Goal: Task Accomplishment & Management: Manage account settings

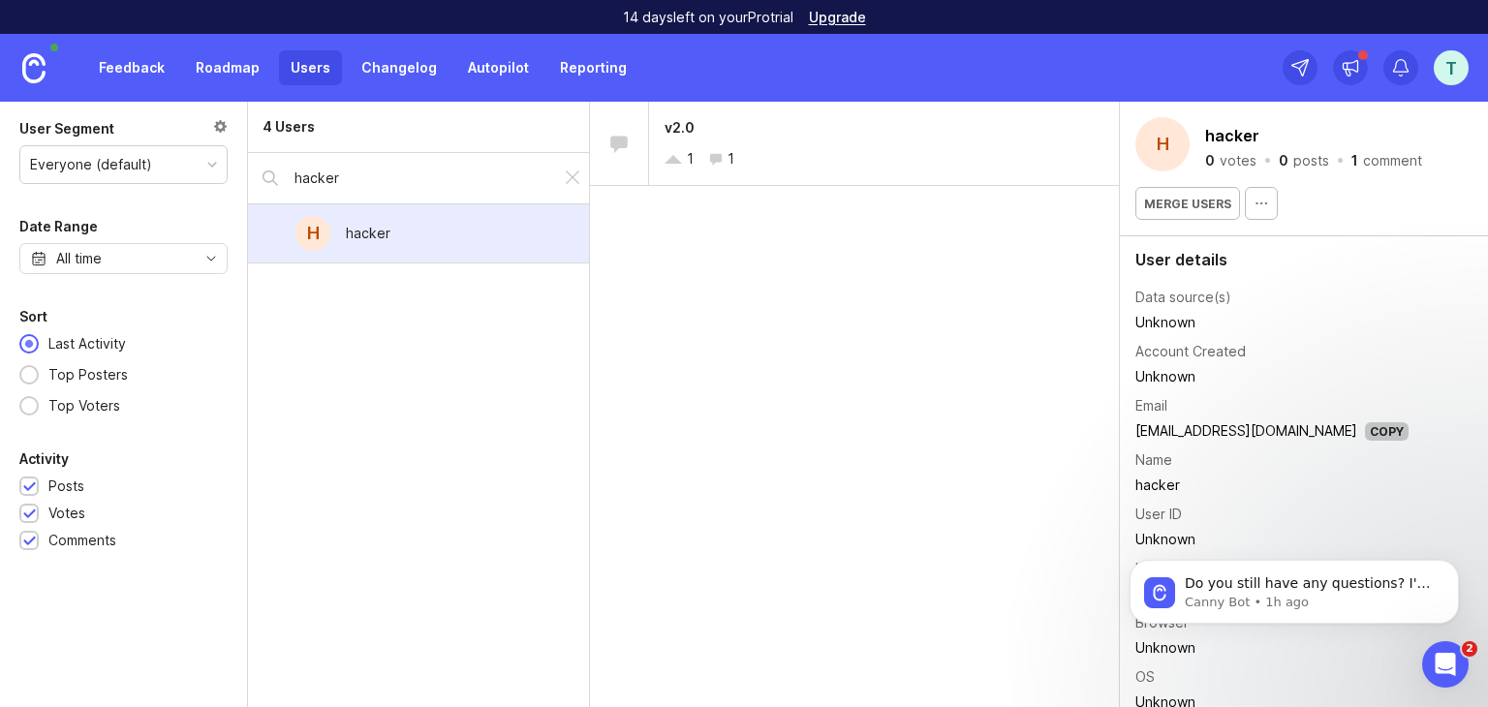
click at [242, 78] on link "Roadmap" at bounding box center [227, 67] width 87 height 35
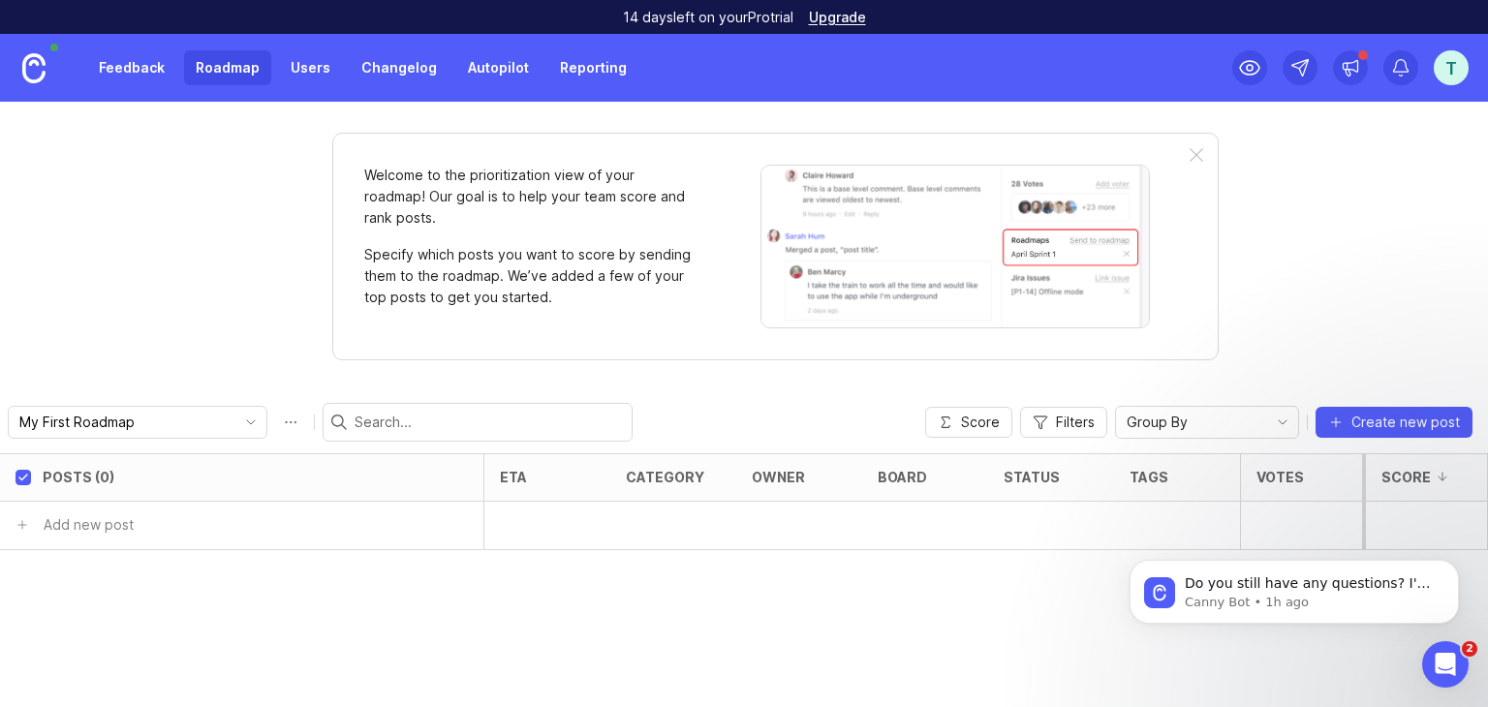
click at [144, 75] on link "Feedback" at bounding box center [131, 67] width 89 height 35
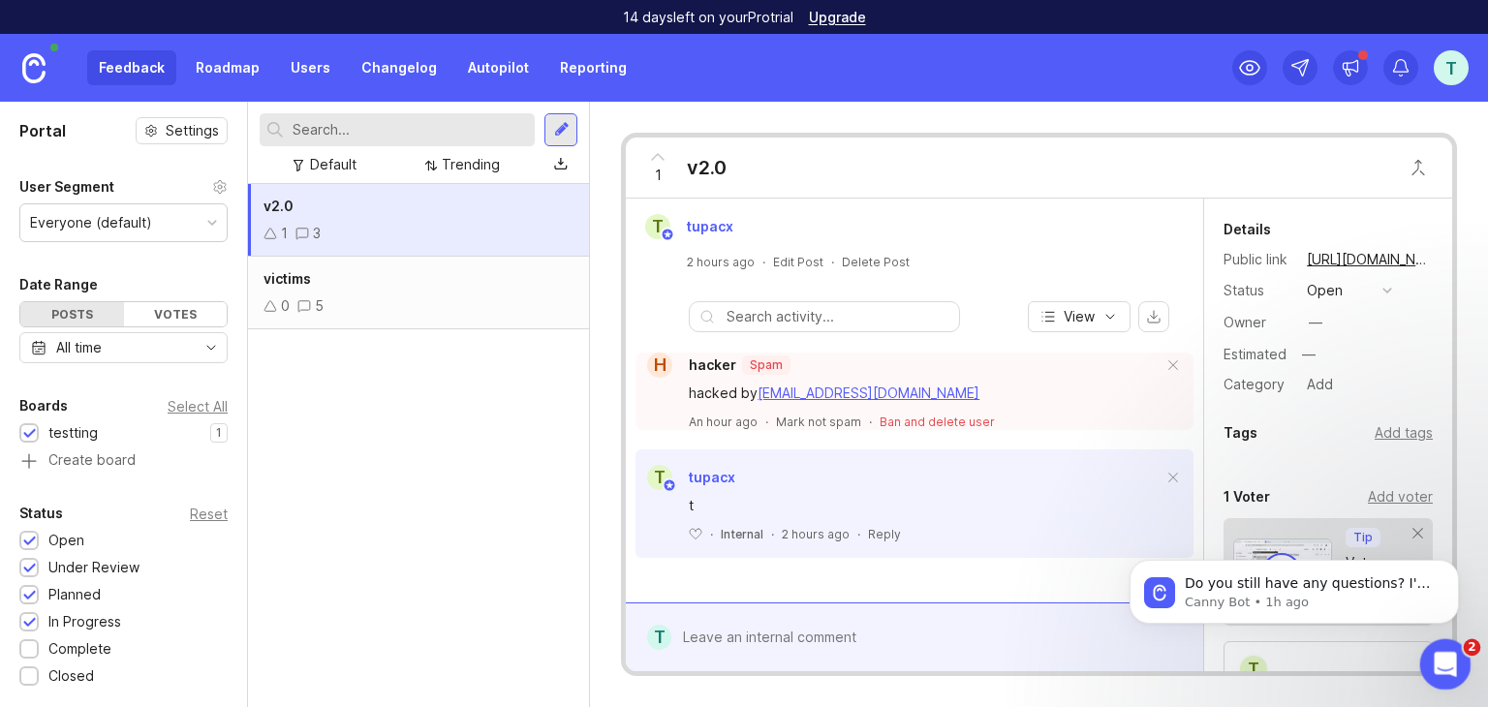
click at [1434, 638] on html at bounding box center [1442, 661] width 46 height 46
click at [1432, 644] on div "Open Intercom Messenger" at bounding box center [1442, 662] width 64 height 64
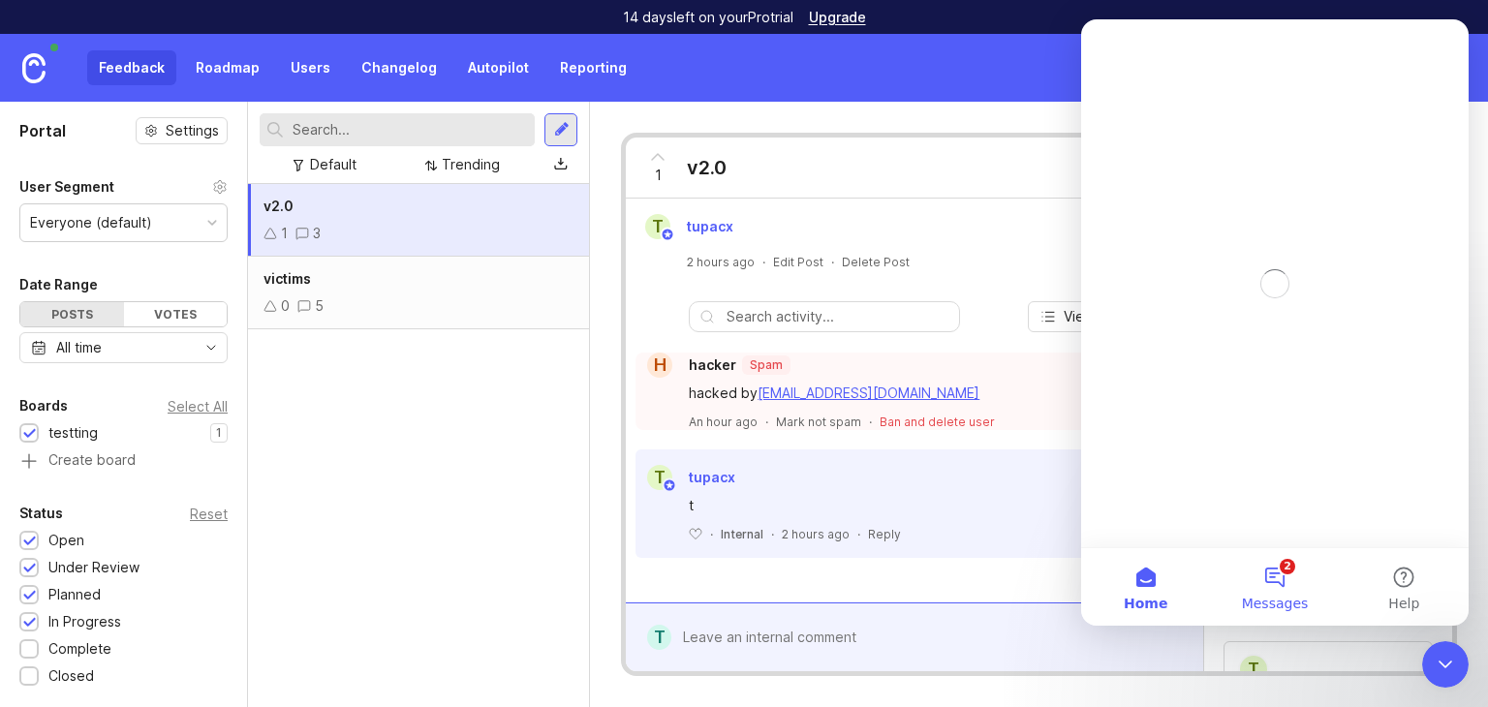
click at [1286, 573] on button "2 Messages" at bounding box center [1274, 586] width 129 height 77
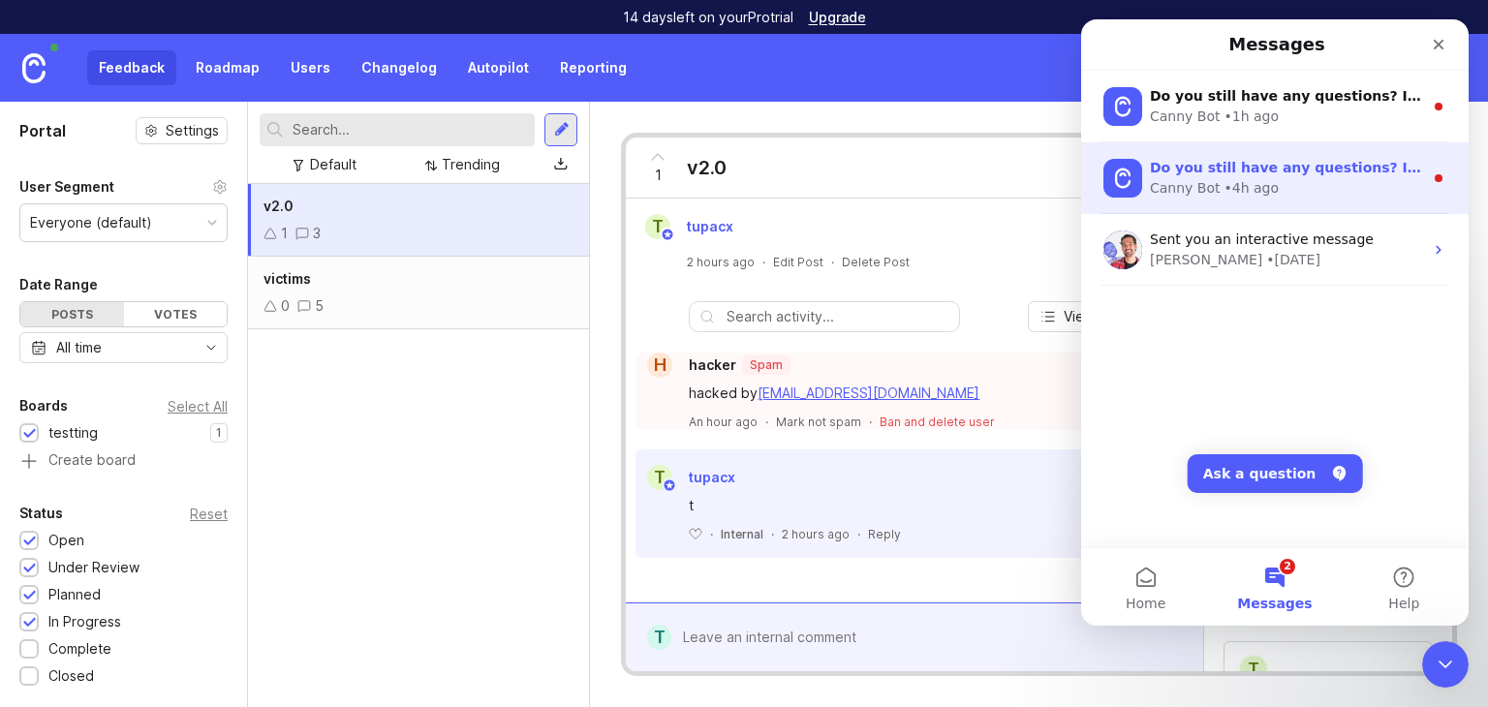
click at [1249, 184] on div "• 4h ago" at bounding box center [1251, 188] width 55 height 20
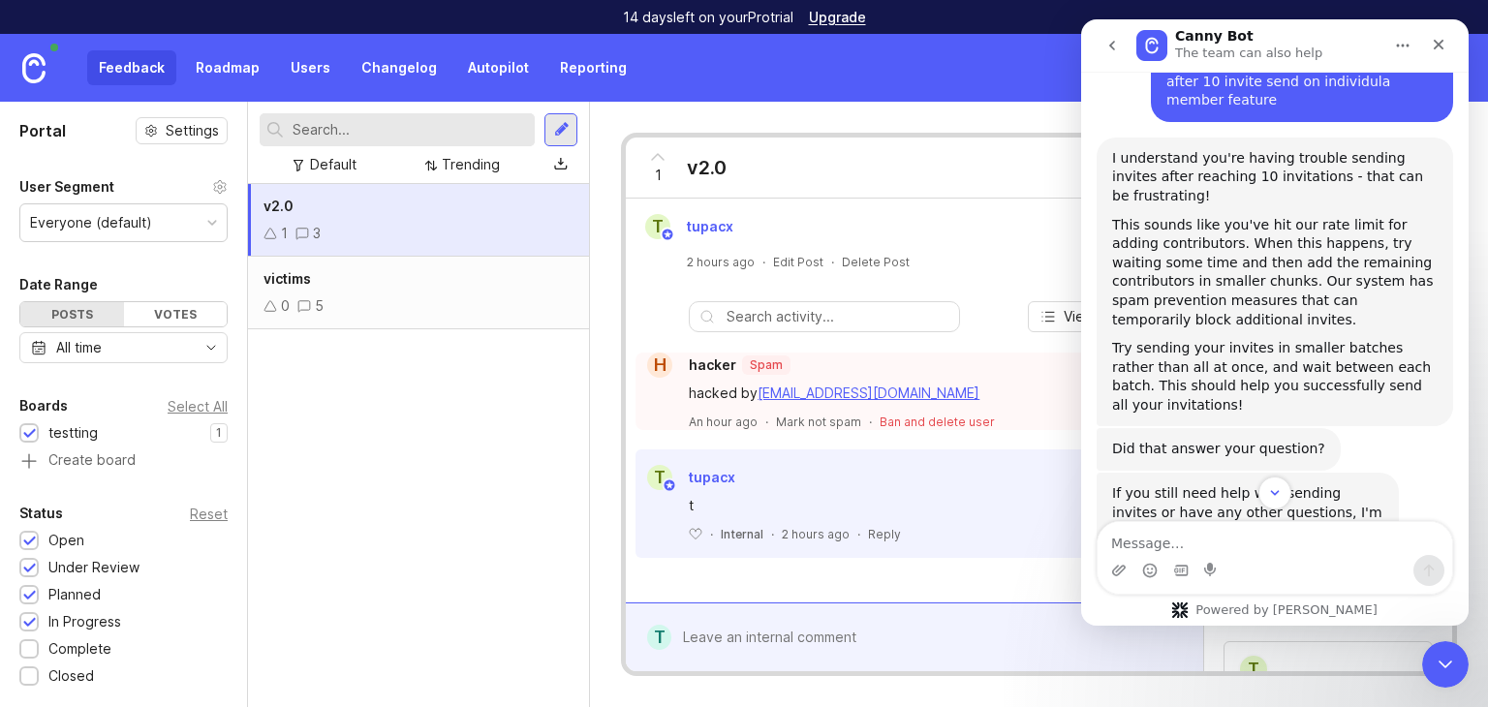
scroll to position [365, 0]
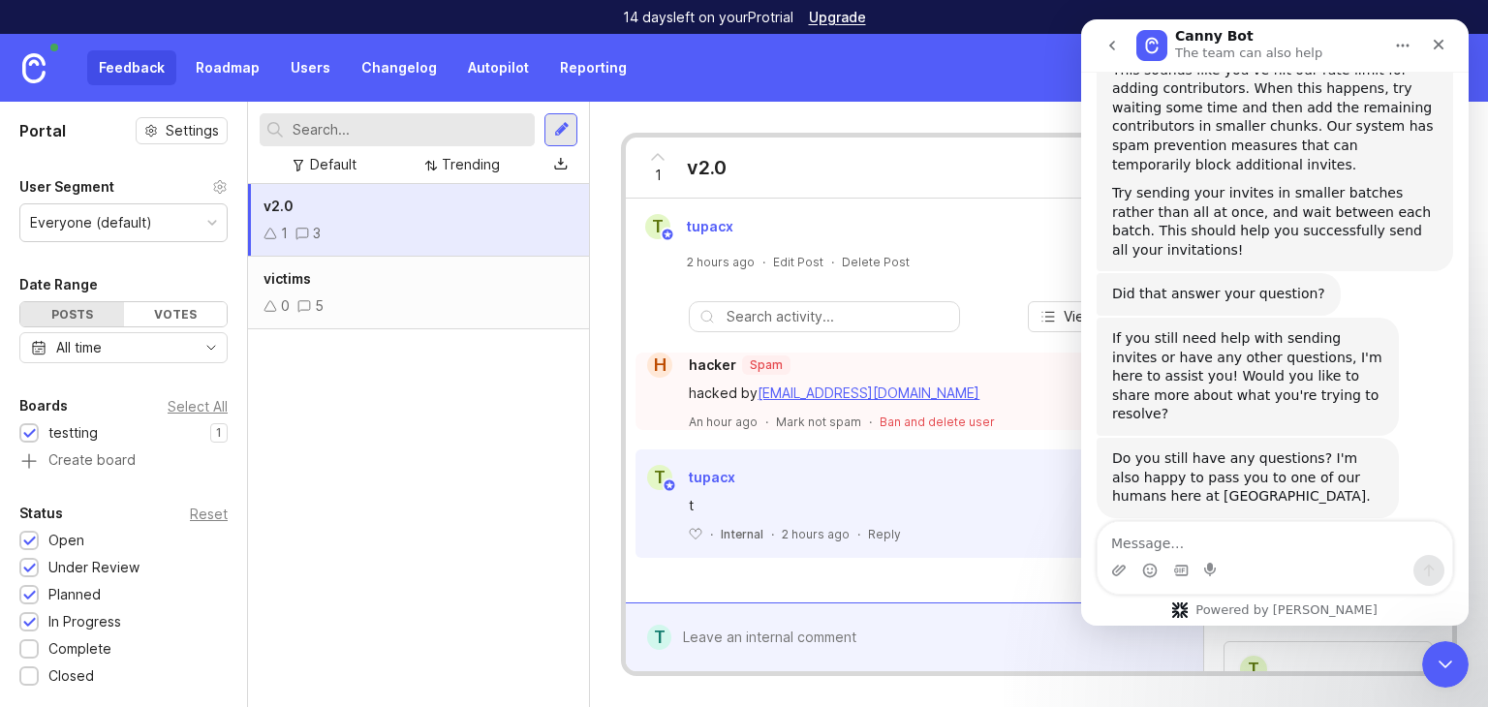
click at [1108, 63] on button "go back" at bounding box center [1112, 45] width 37 height 37
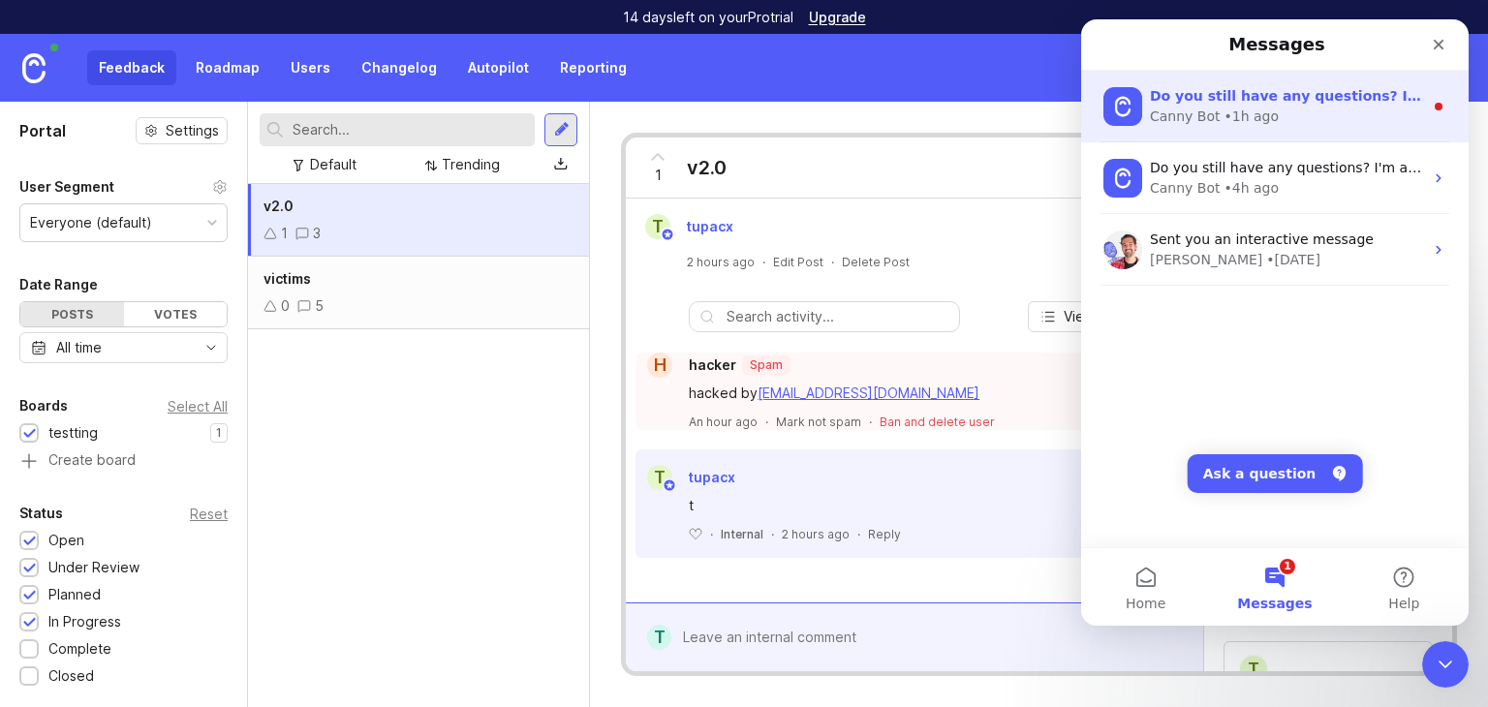
click at [1231, 107] on div "• 1h ago" at bounding box center [1251, 117] width 55 height 20
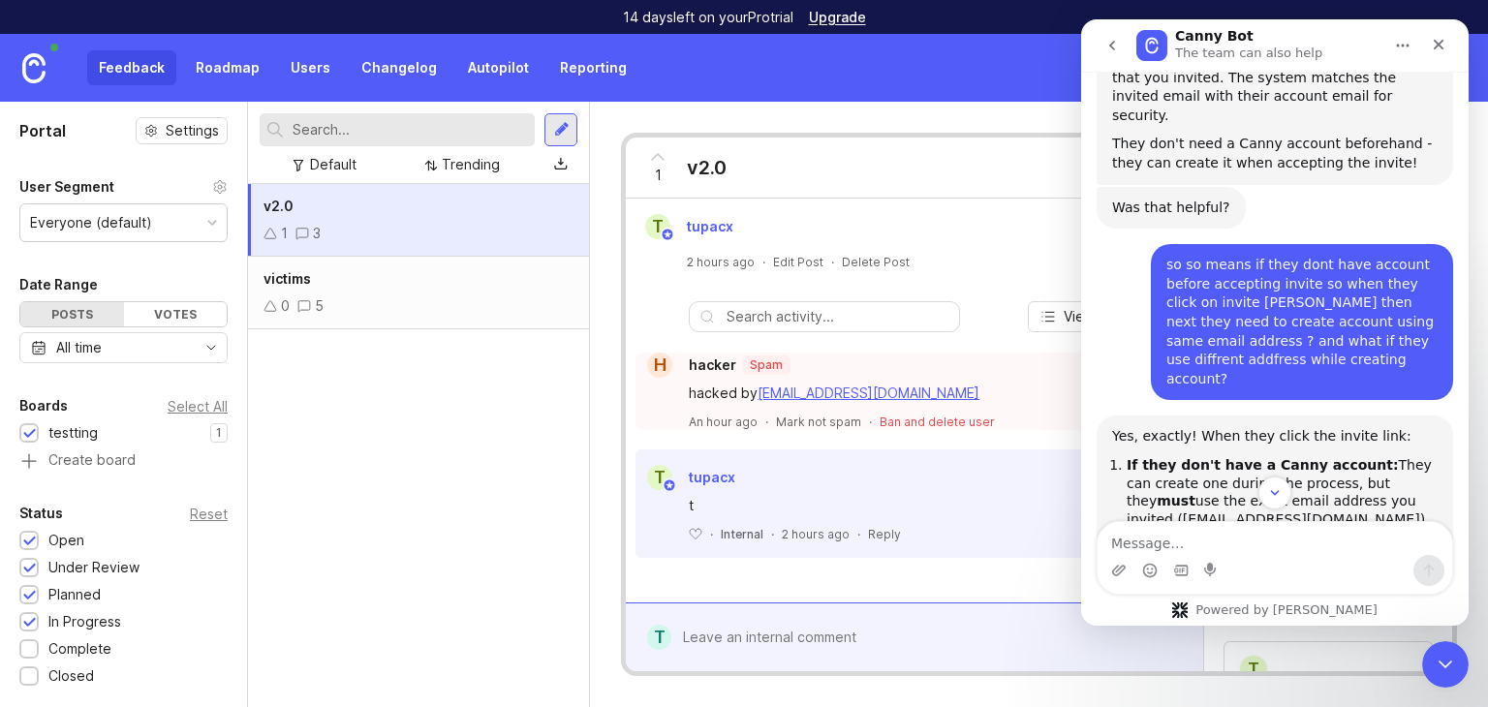
scroll to position [2716, 0]
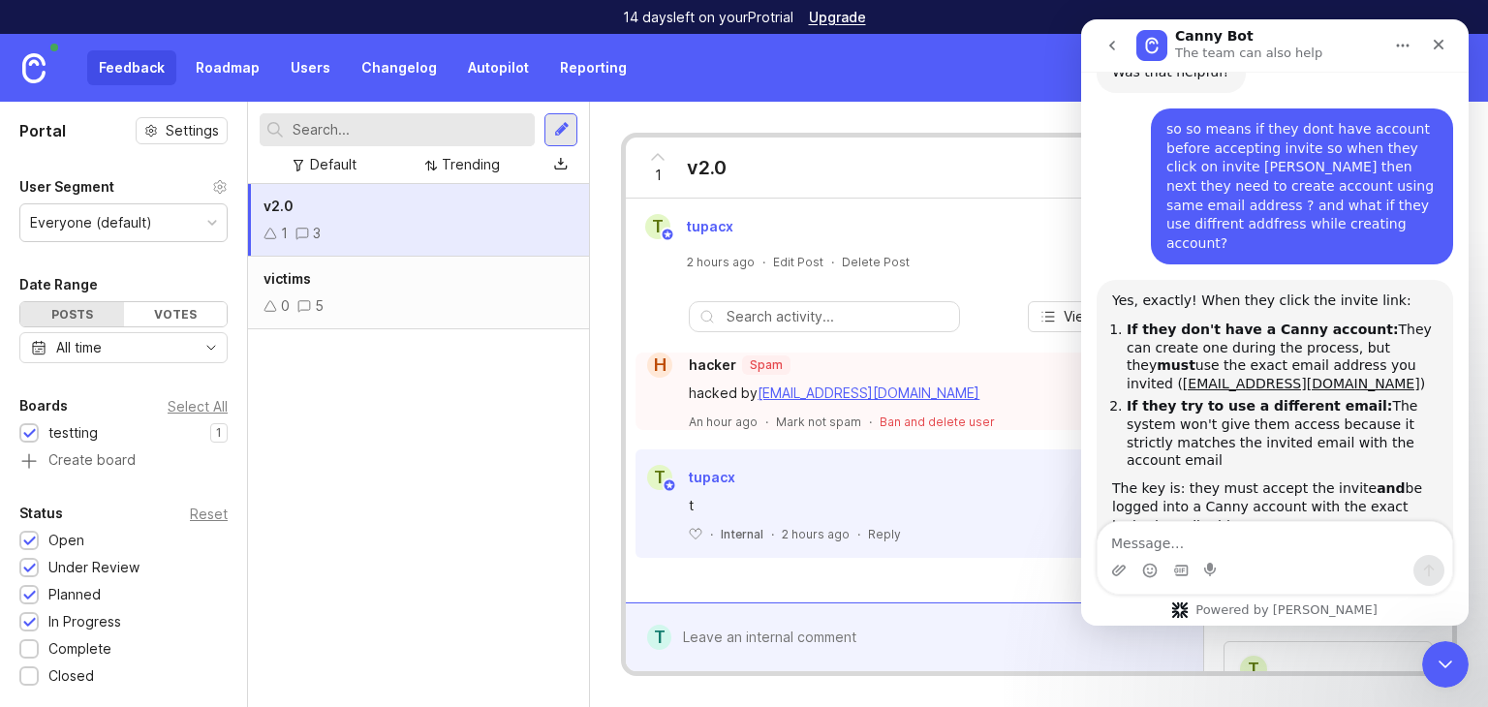
click at [504, 353] on div "v2.0 1 3 victims 0 5" at bounding box center [418, 445] width 341 height 523
click at [157, 221] on div "Everyone (default)" at bounding box center [123, 222] width 206 height 37
click at [1433, 51] on icon "Close" at bounding box center [1438, 44] width 15 height 15
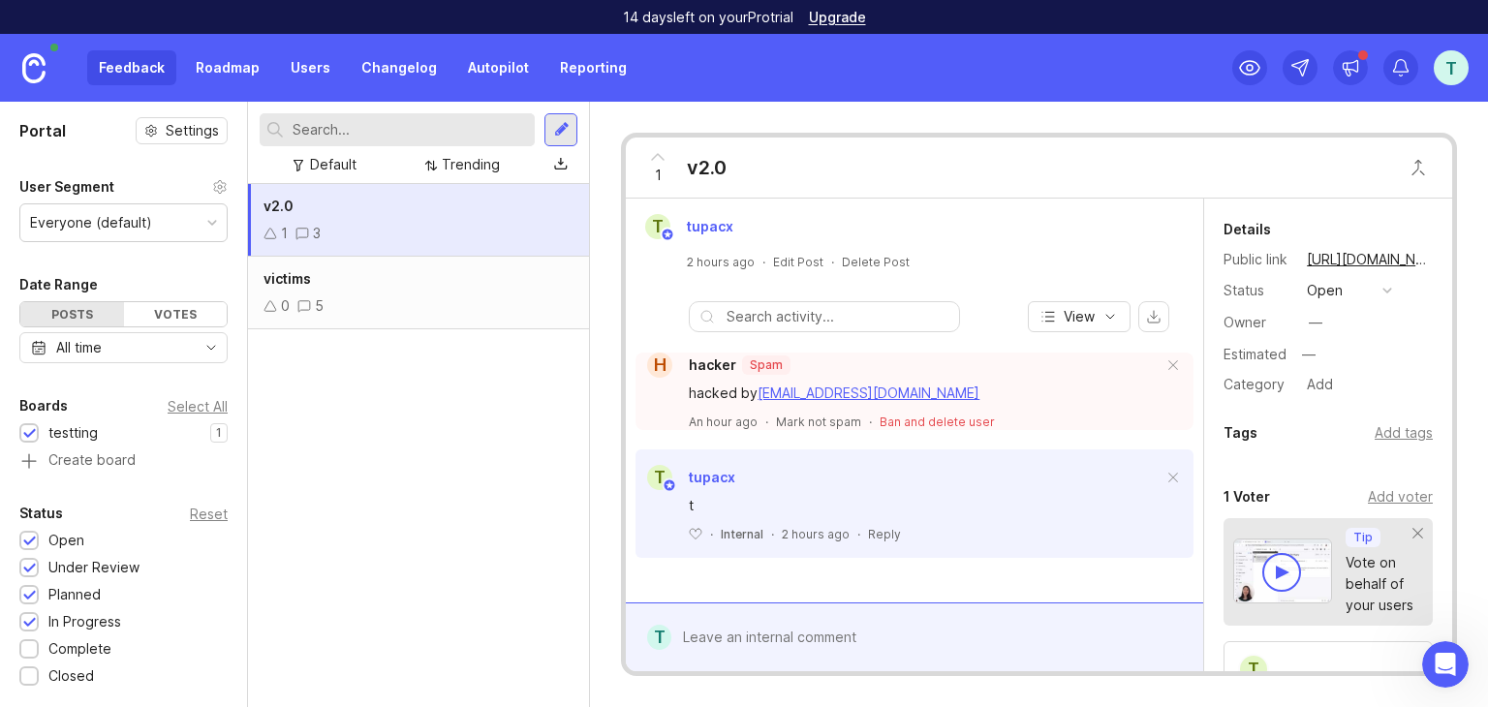
click at [1441, 56] on div "t" at bounding box center [1451, 67] width 35 height 35
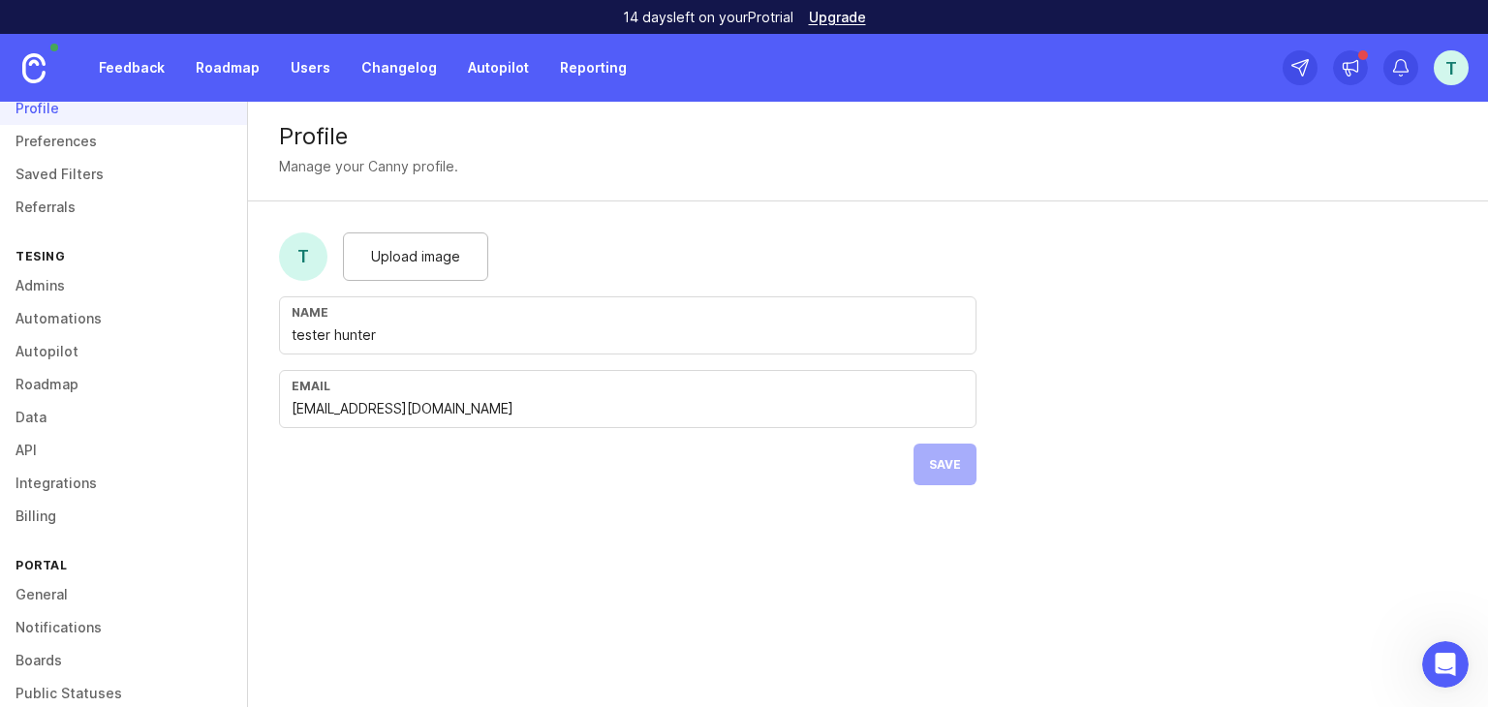
scroll to position [186, 0]
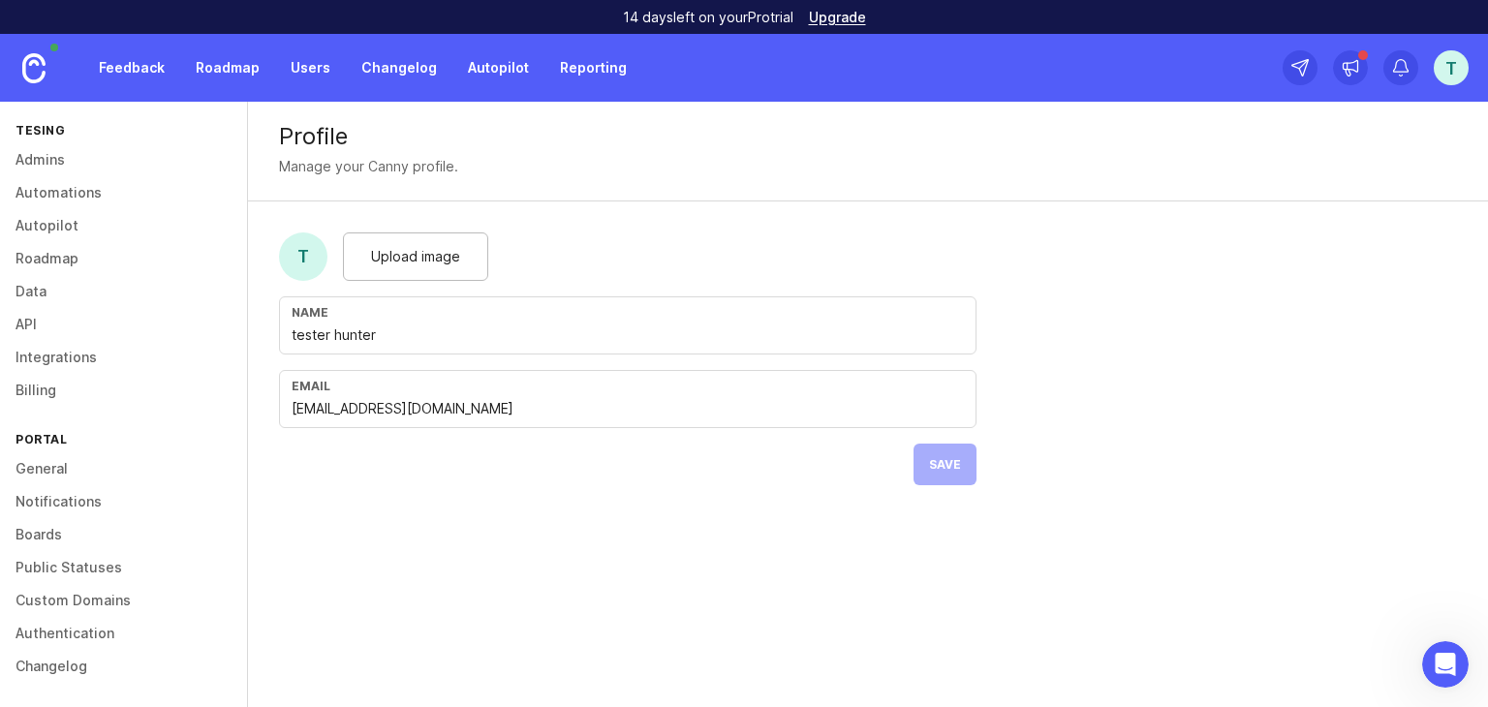
click at [68, 528] on link "Boards" at bounding box center [123, 534] width 247 height 33
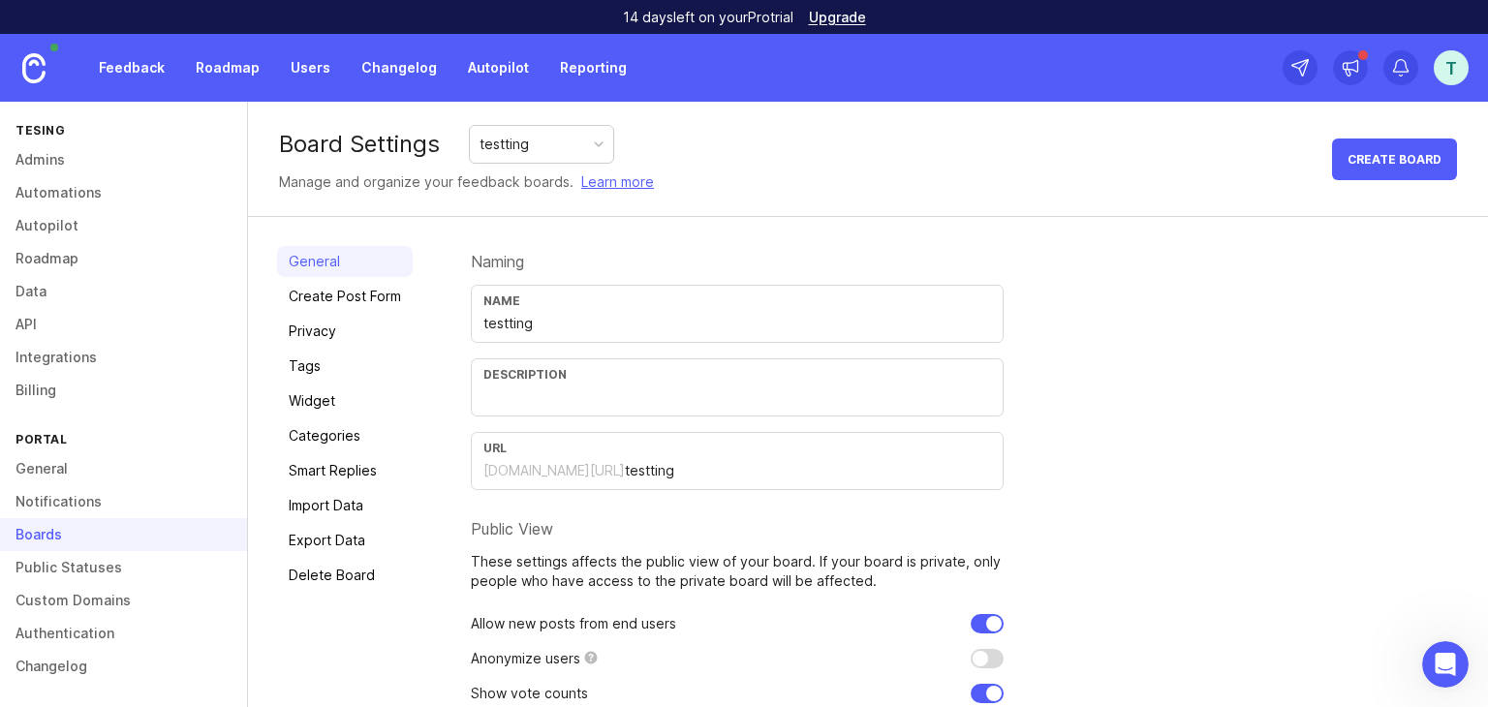
click at [517, 156] on div "testting" at bounding box center [541, 144] width 143 height 37
click at [155, 73] on link "Feedback" at bounding box center [131, 67] width 89 height 35
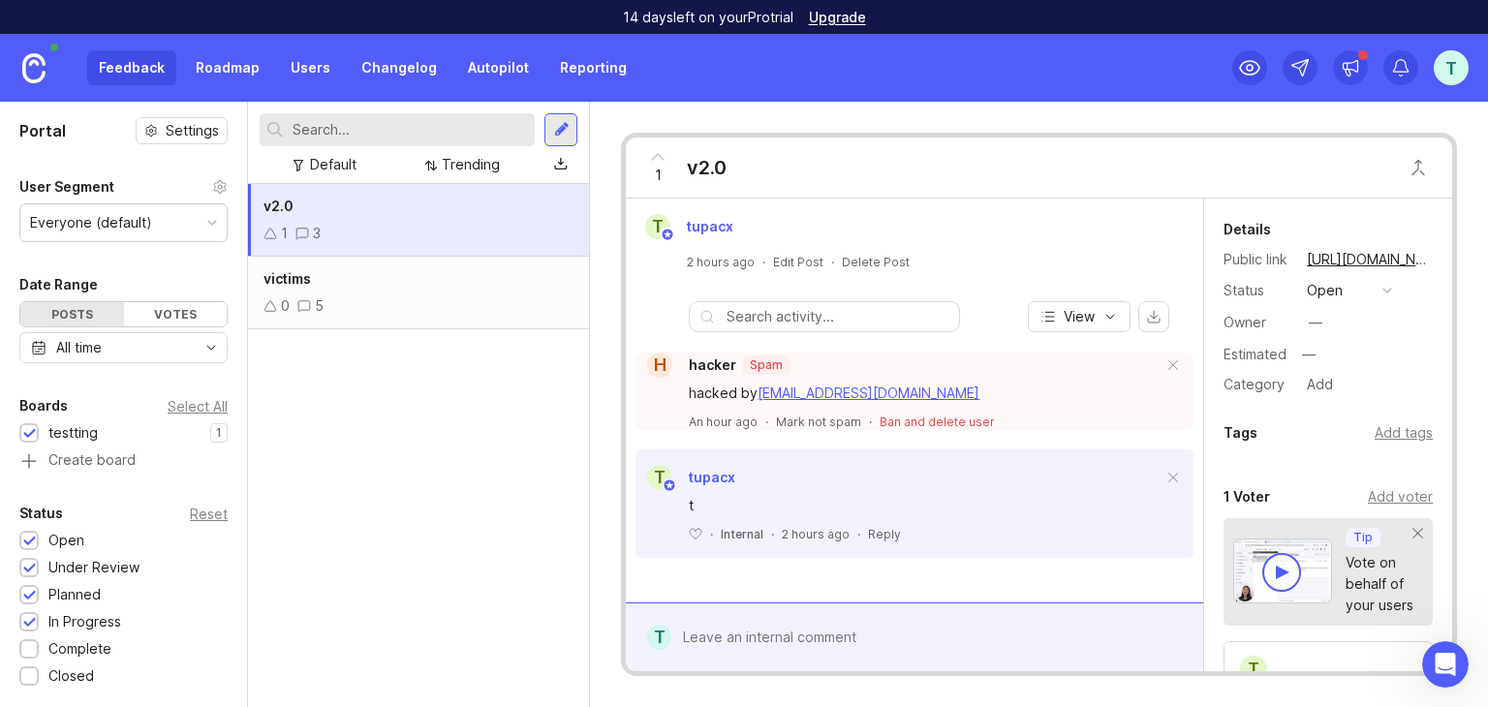
click at [438, 291] on div "victims 0 5" at bounding box center [418, 293] width 341 height 73
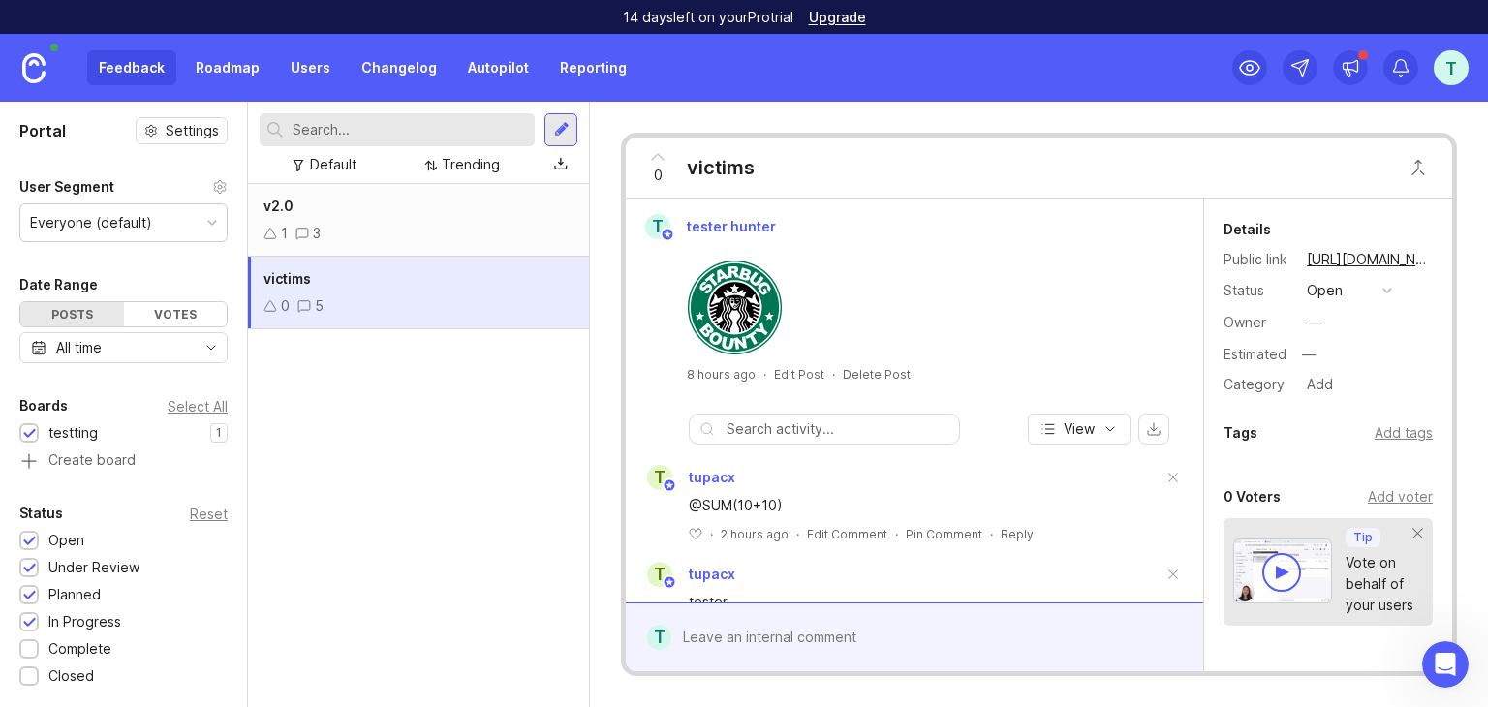
click at [473, 223] on div "1 3" at bounding box center [418, 233] width 310 height 21
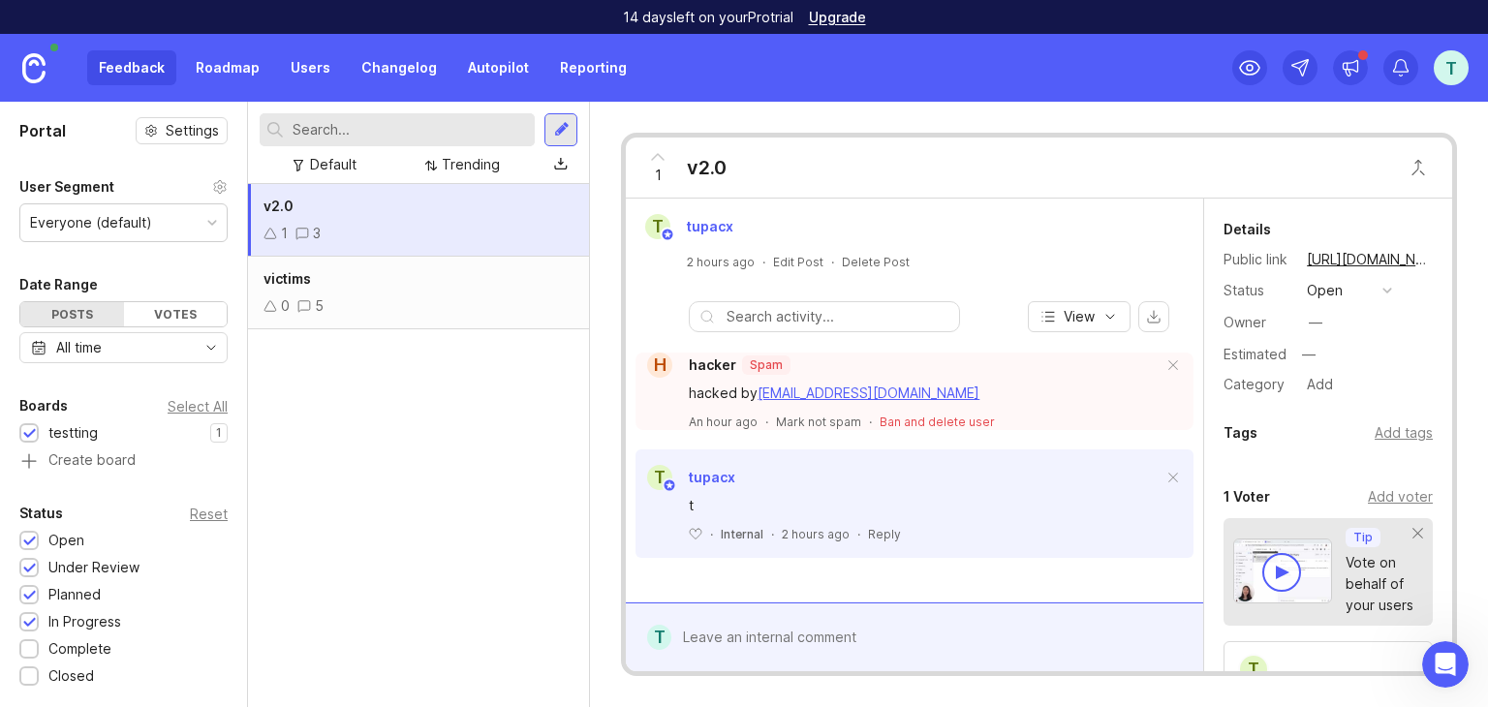
click at [471, 288] on div "victims" at bounding box center [418, 278] width 310 height 21
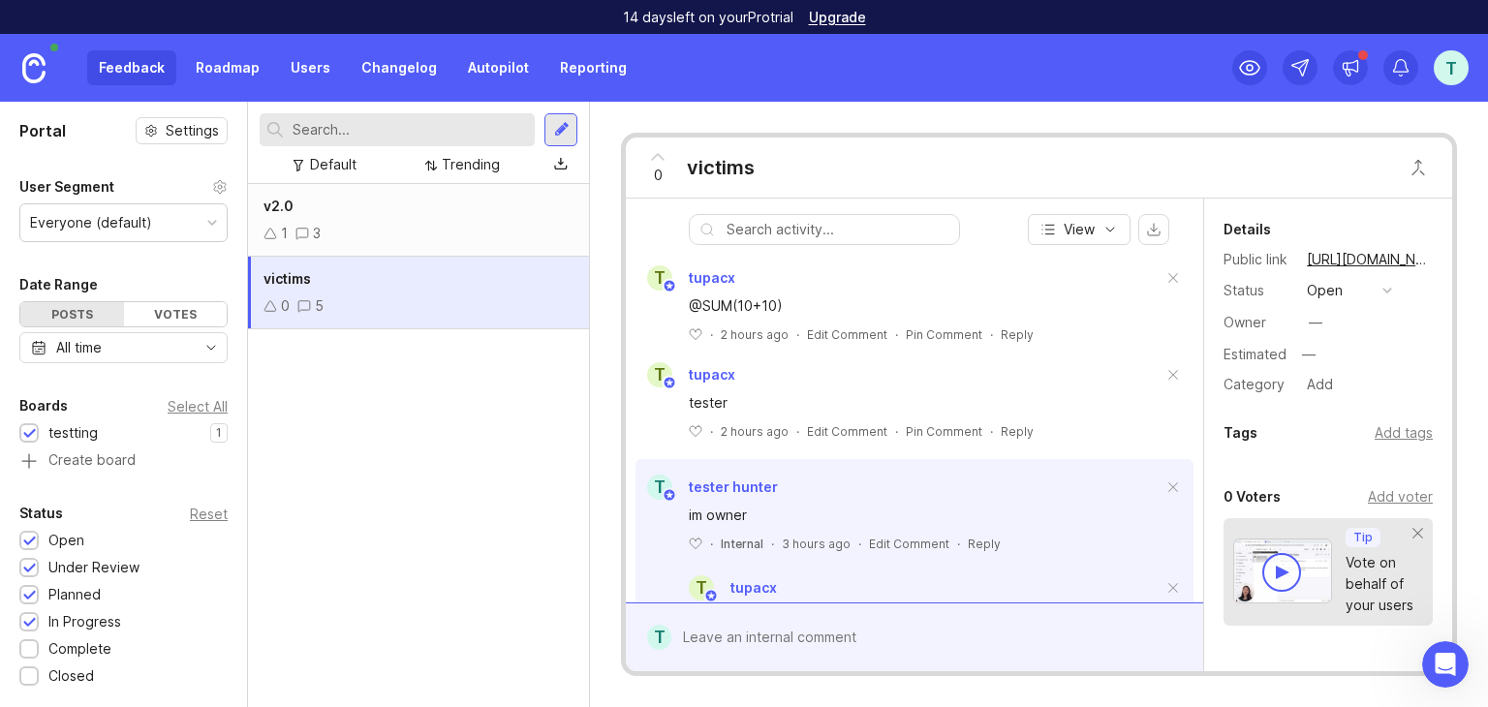
scroll to position [258, 0]
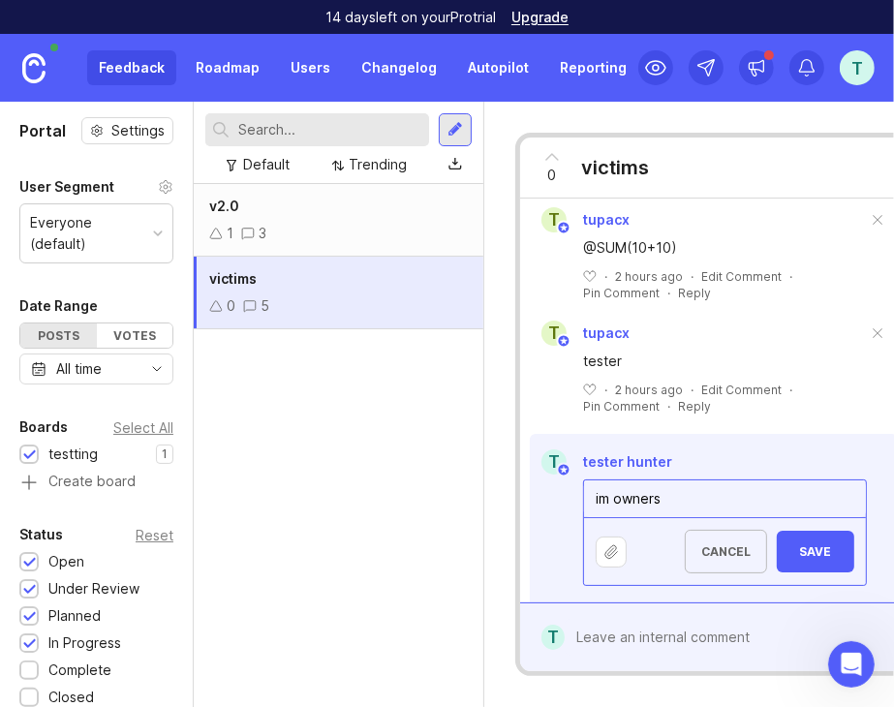
type textarea "im owners"
click at [797, 544] on span "Save" at bounding box center [815, 551] width 46 height 15
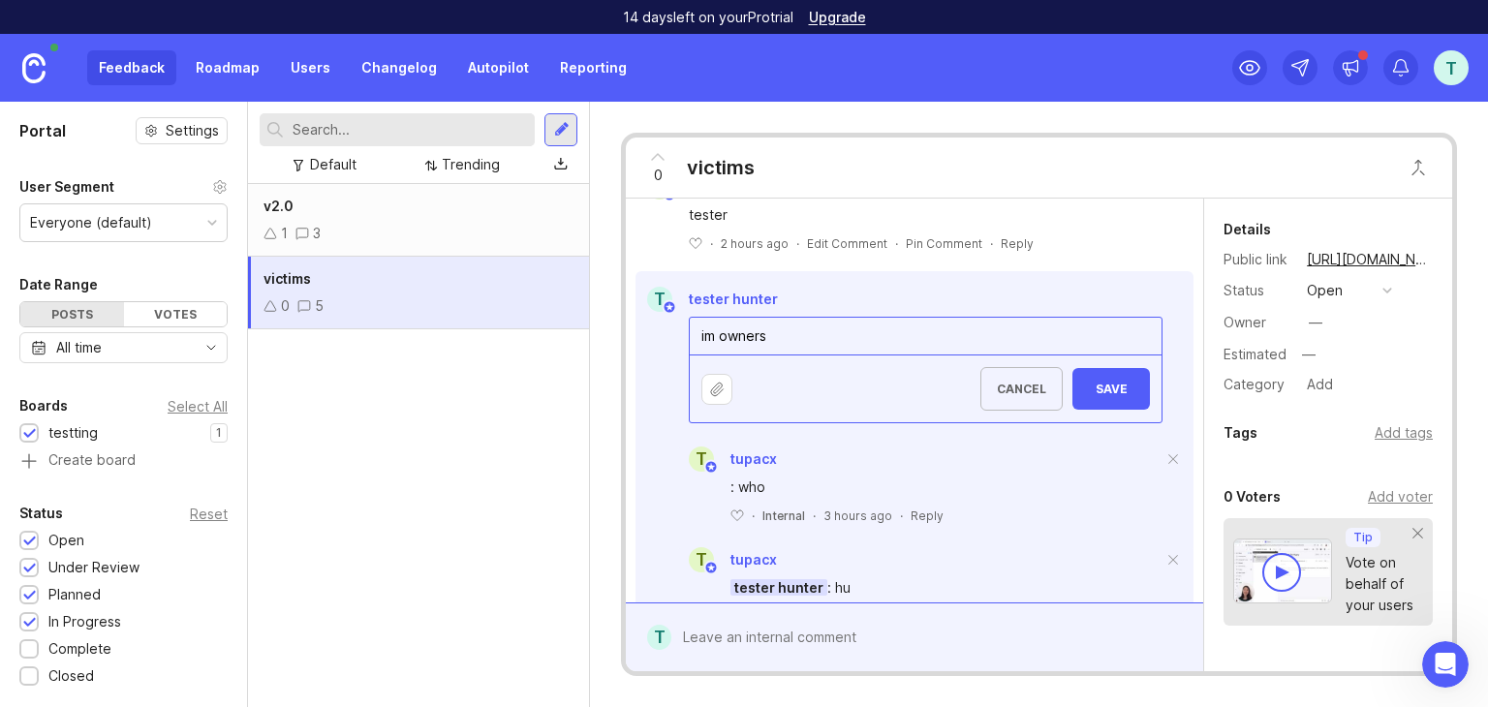
scroll to position [404, 0]
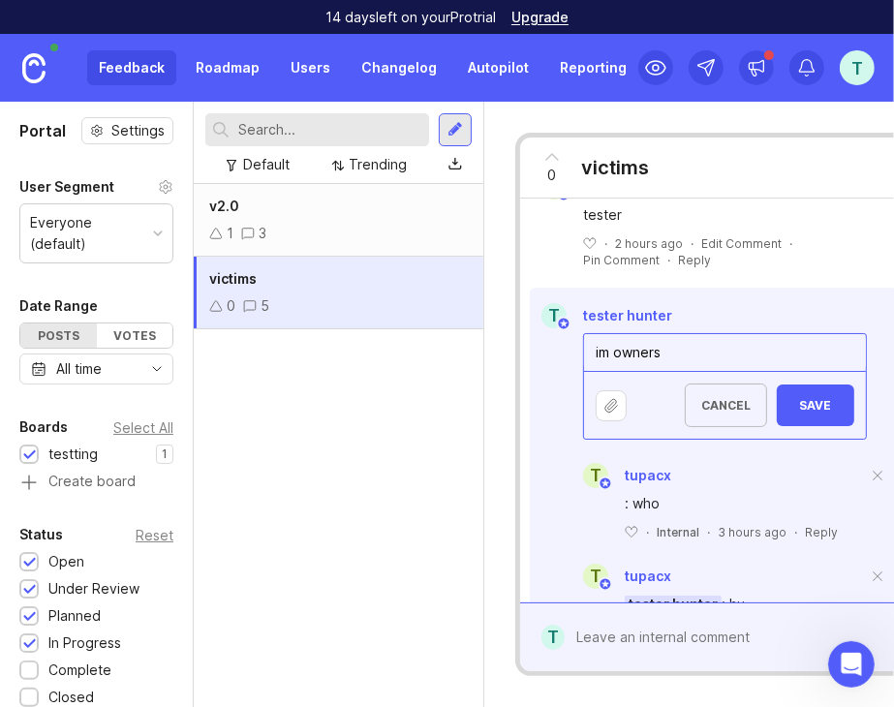
click at [728, 356] on textarea "im owners" at bounding box center [725, 352] width 282 height 37
type textarea "im owner"
click at [790, 388] on button "Save" at bounding box center [815, 406] width 77 height 42
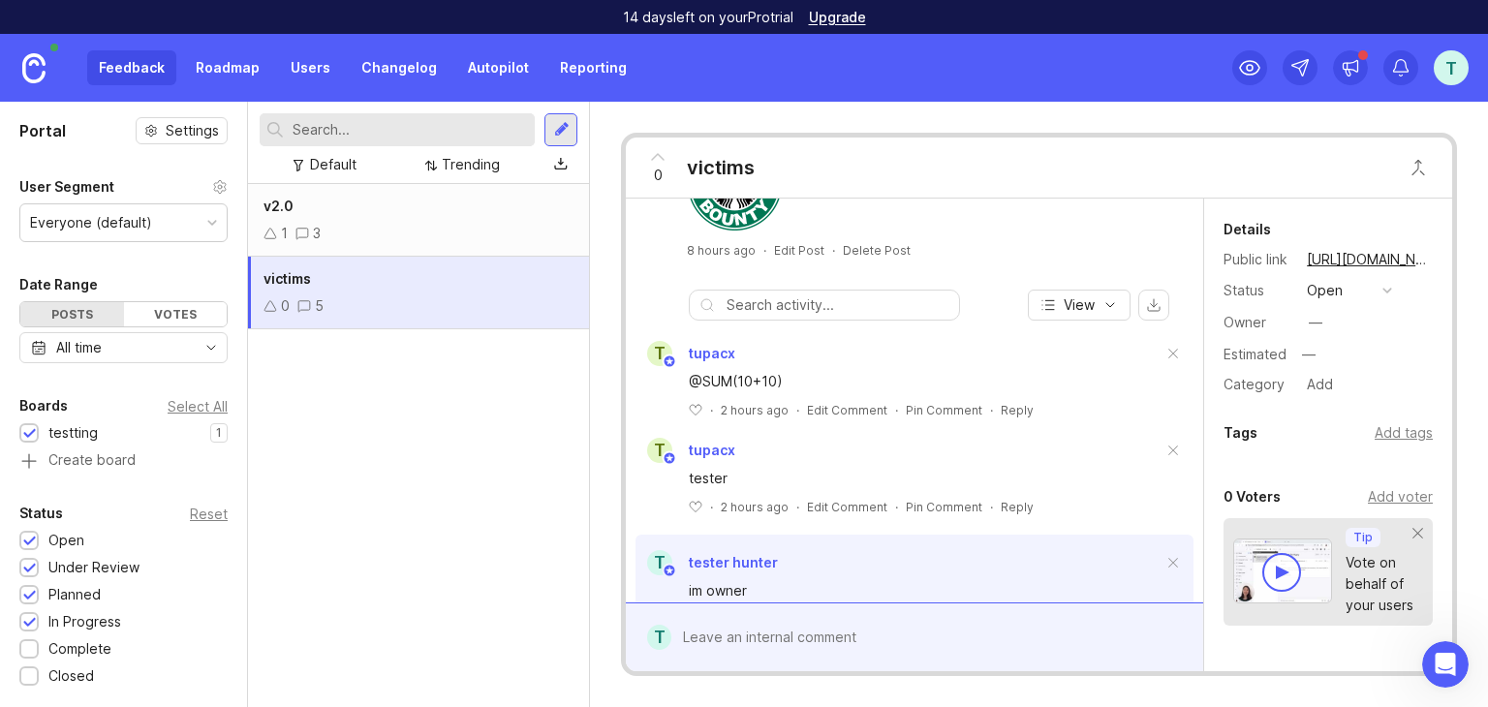
scroll to position [129, 0]
click at [447, 233] on div "1 3" at bounding box center [418, 233] width 310 height 21
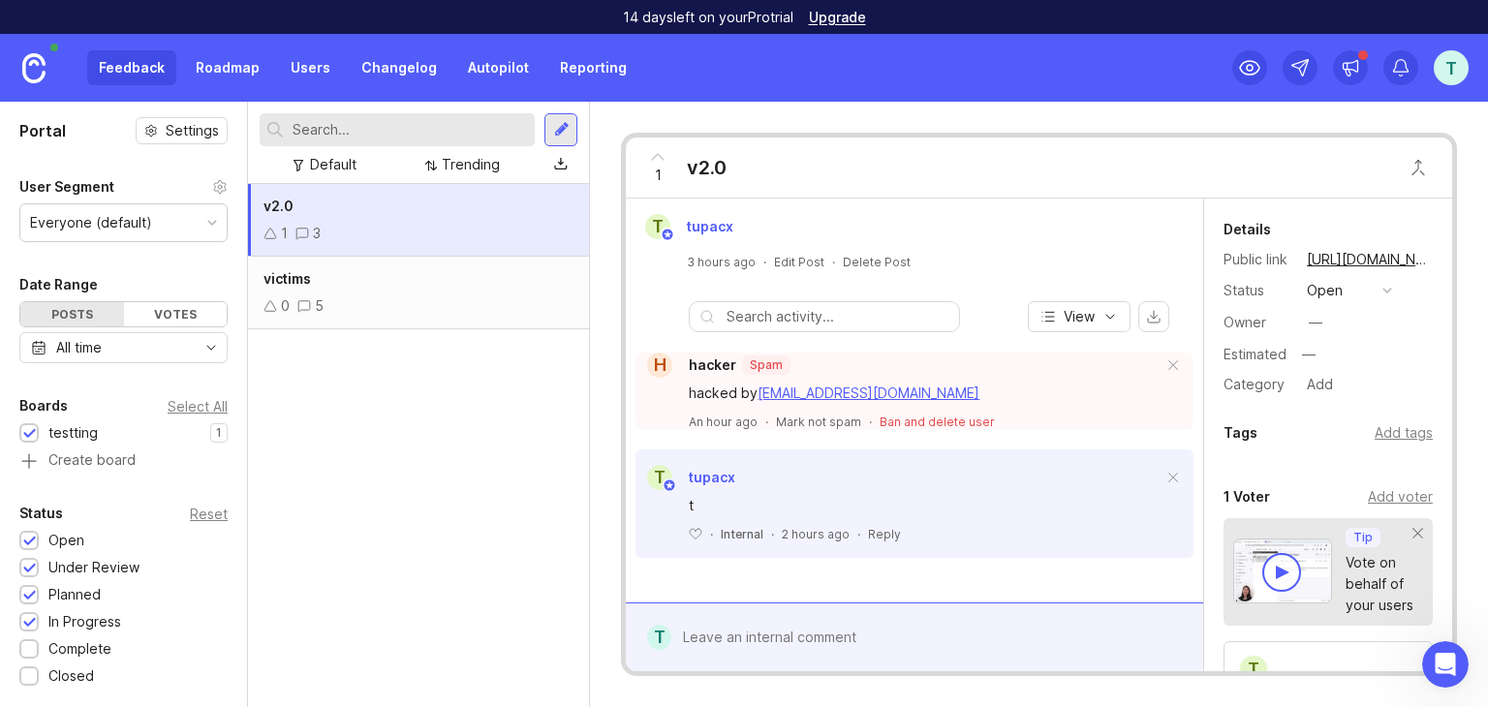
click at [487, 412] on div "v2.0 1 3 victims 0 5" at bounding box center [418, 445] width 341 height 523
click at [941, 425] on button "Ban and delete user" at bounding box center [936, 422] width 115 height 16
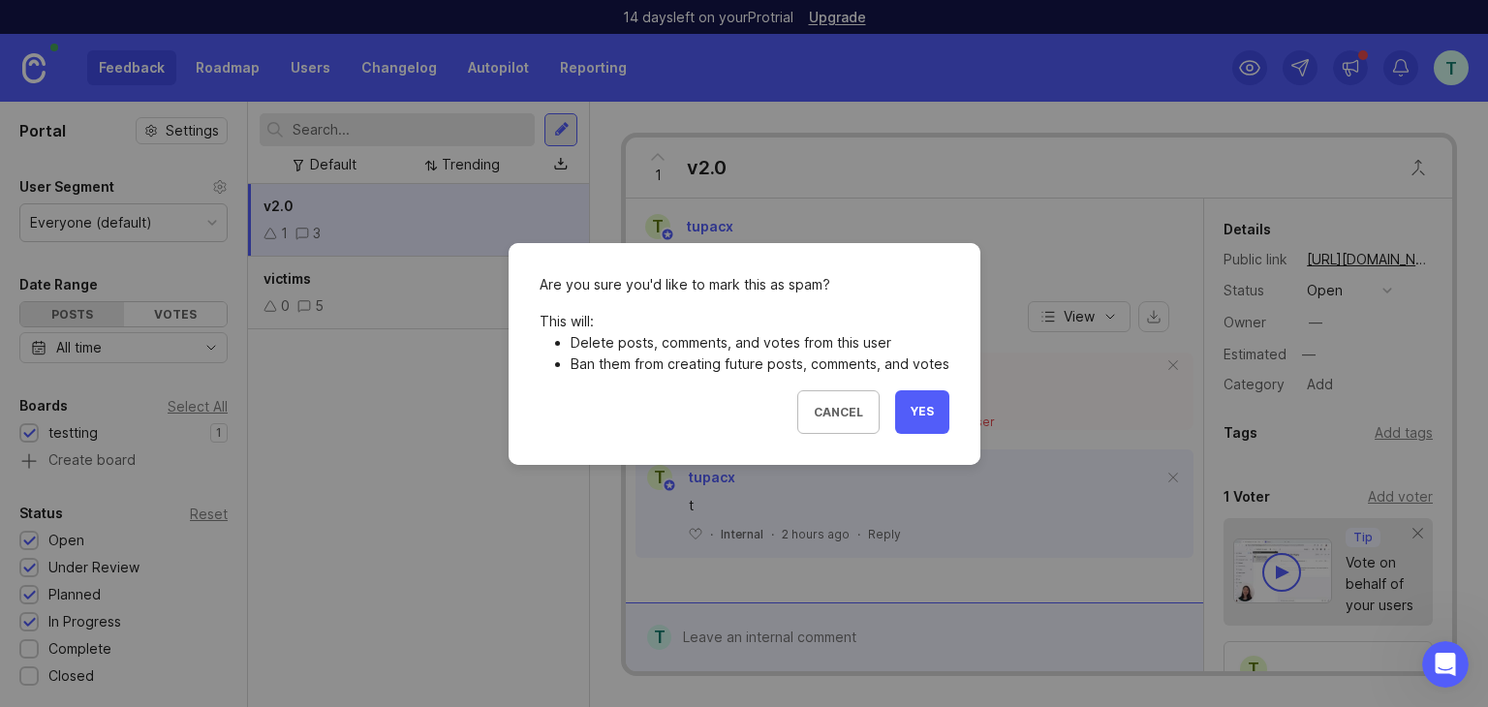
click at [913, 424] on button "Yes" at bounding box center [922, 412] width 54 height 44
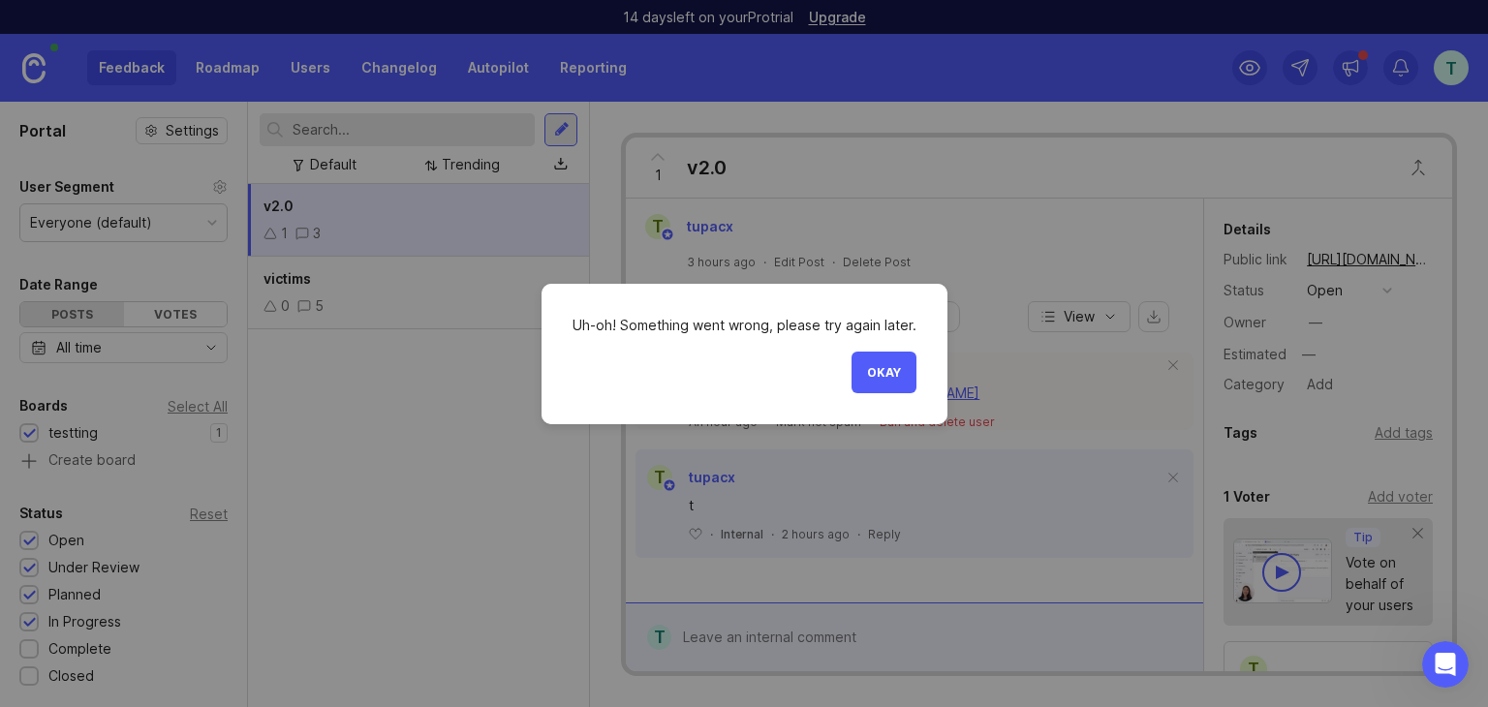
click at [865, 359] on button "Okay" at bounding box center [883, 373] width 65 height 42
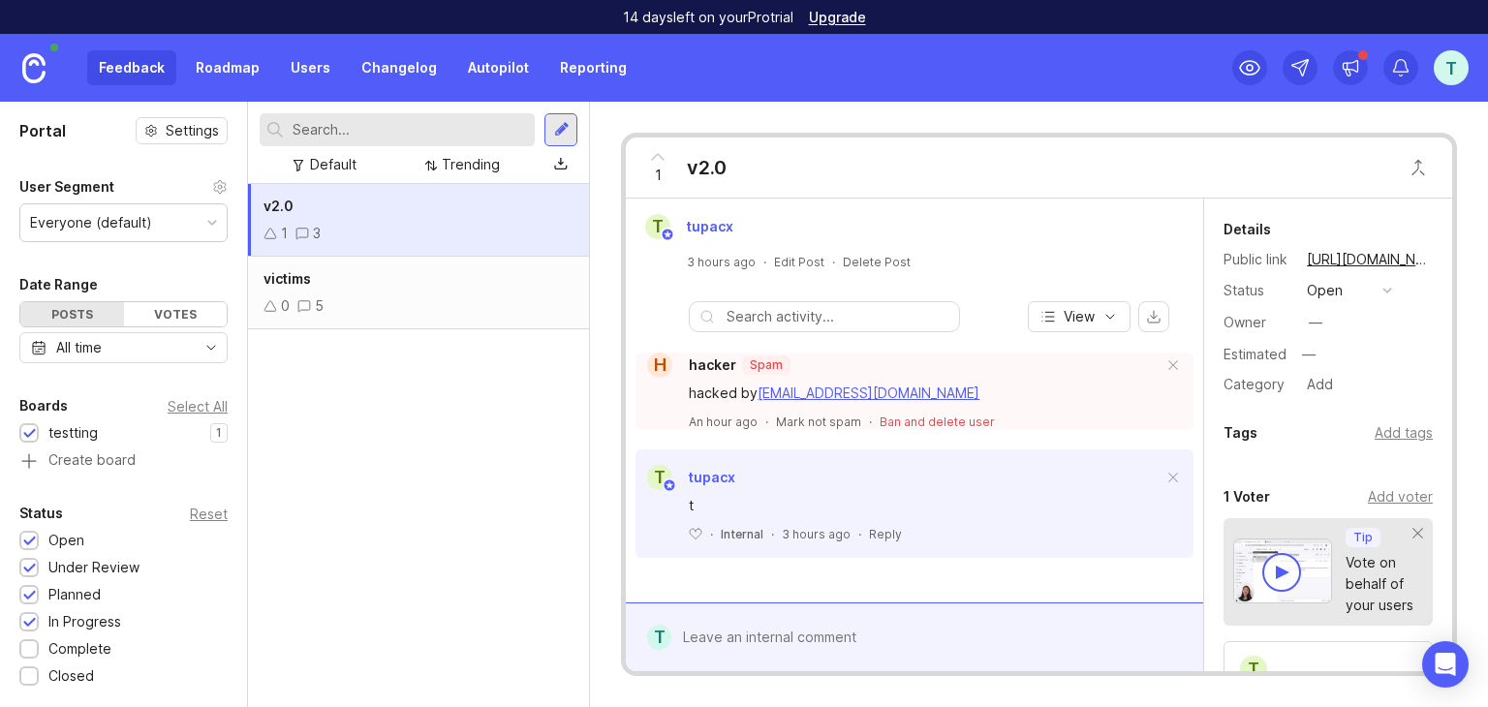
click at [1444, 63] on div "t" at bounding box center [1451, 67] width 35 height 35
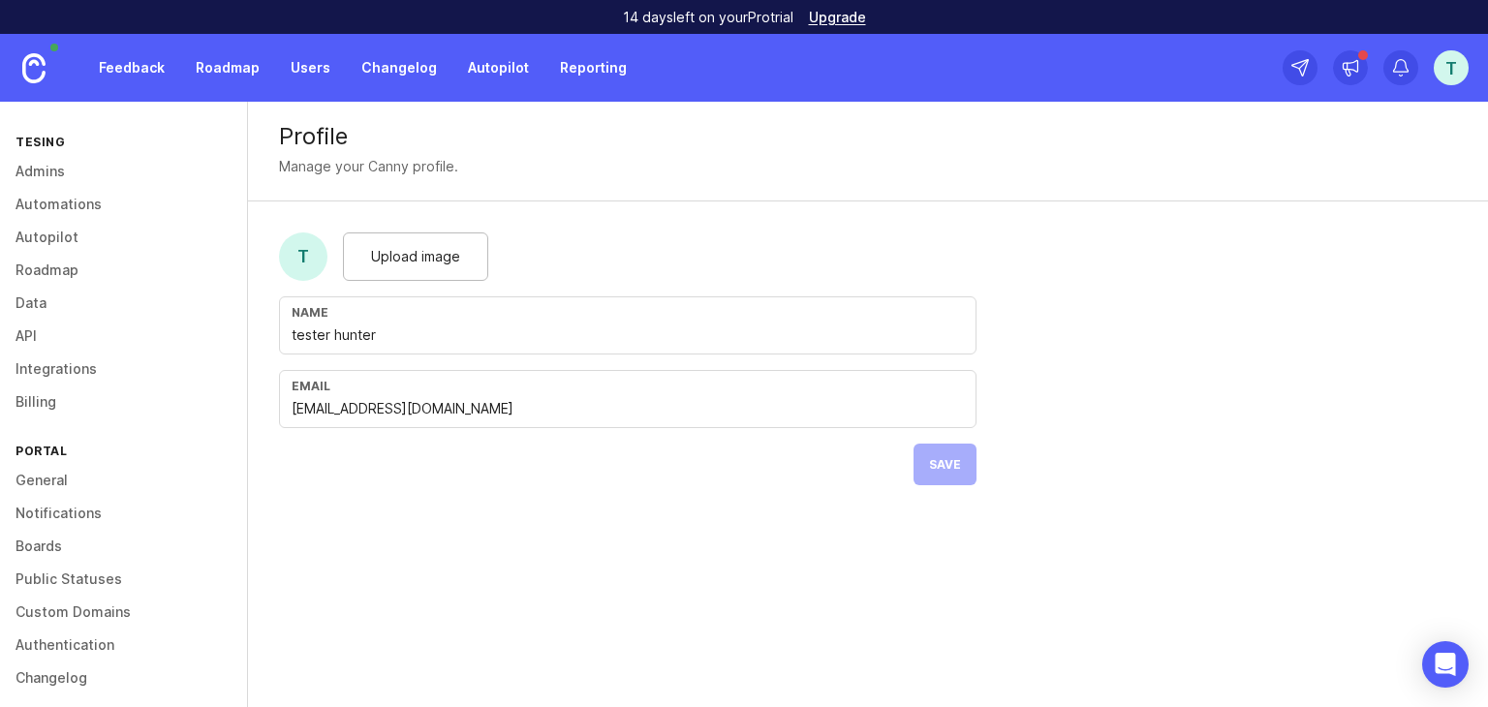
scroll to position [186, 0]
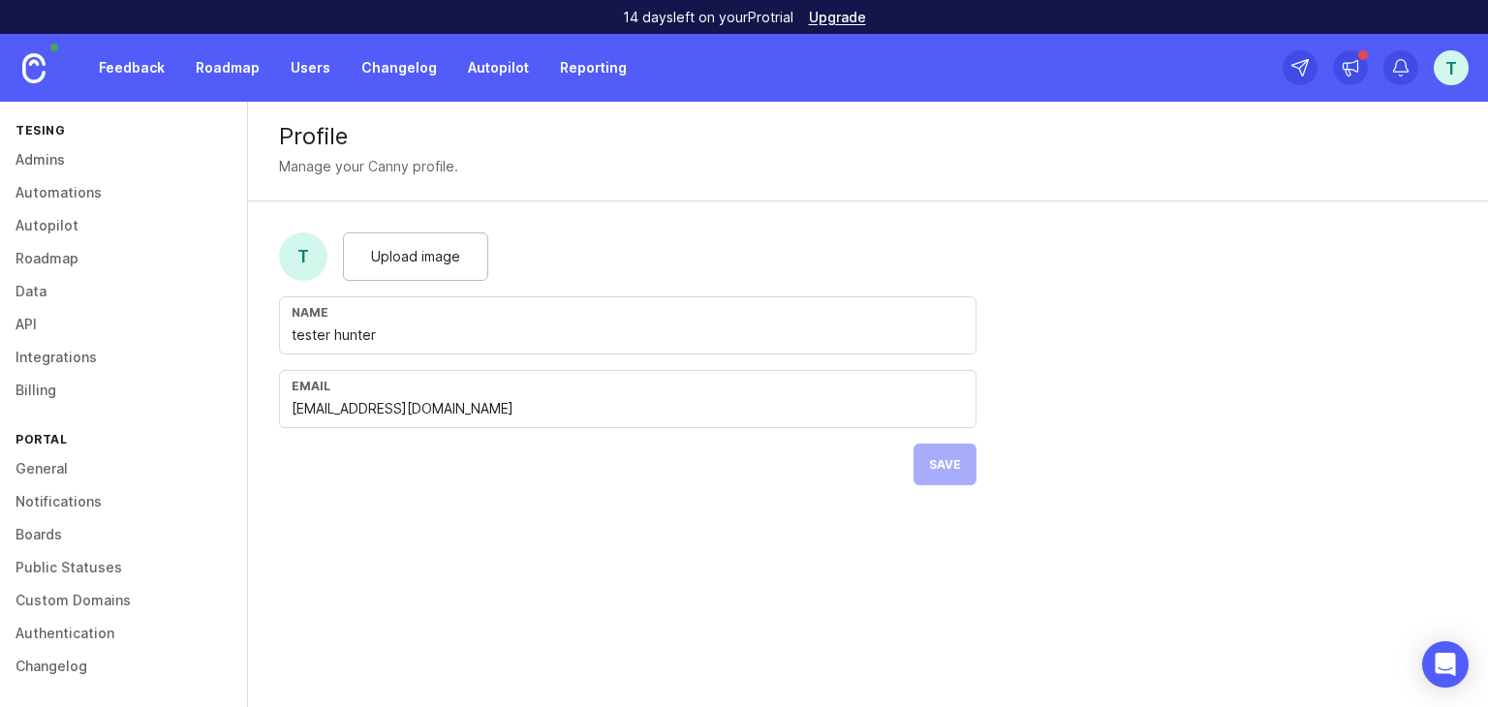
click at [54, 542] on link "Boards" at bounding box center [123, 534] width 247 height 33
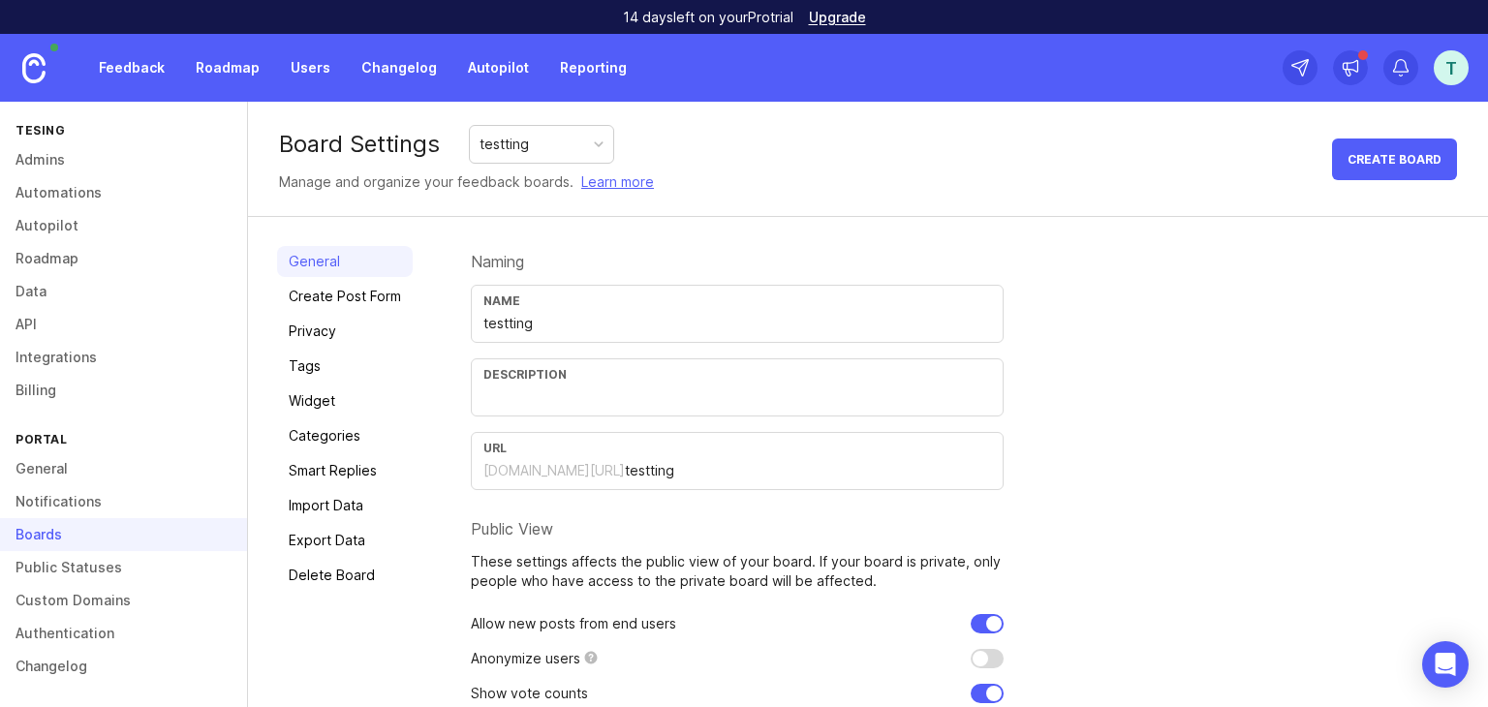
click at [322, 327] on link "Privacy" at bounding box center [345, 331] width 136 height 31
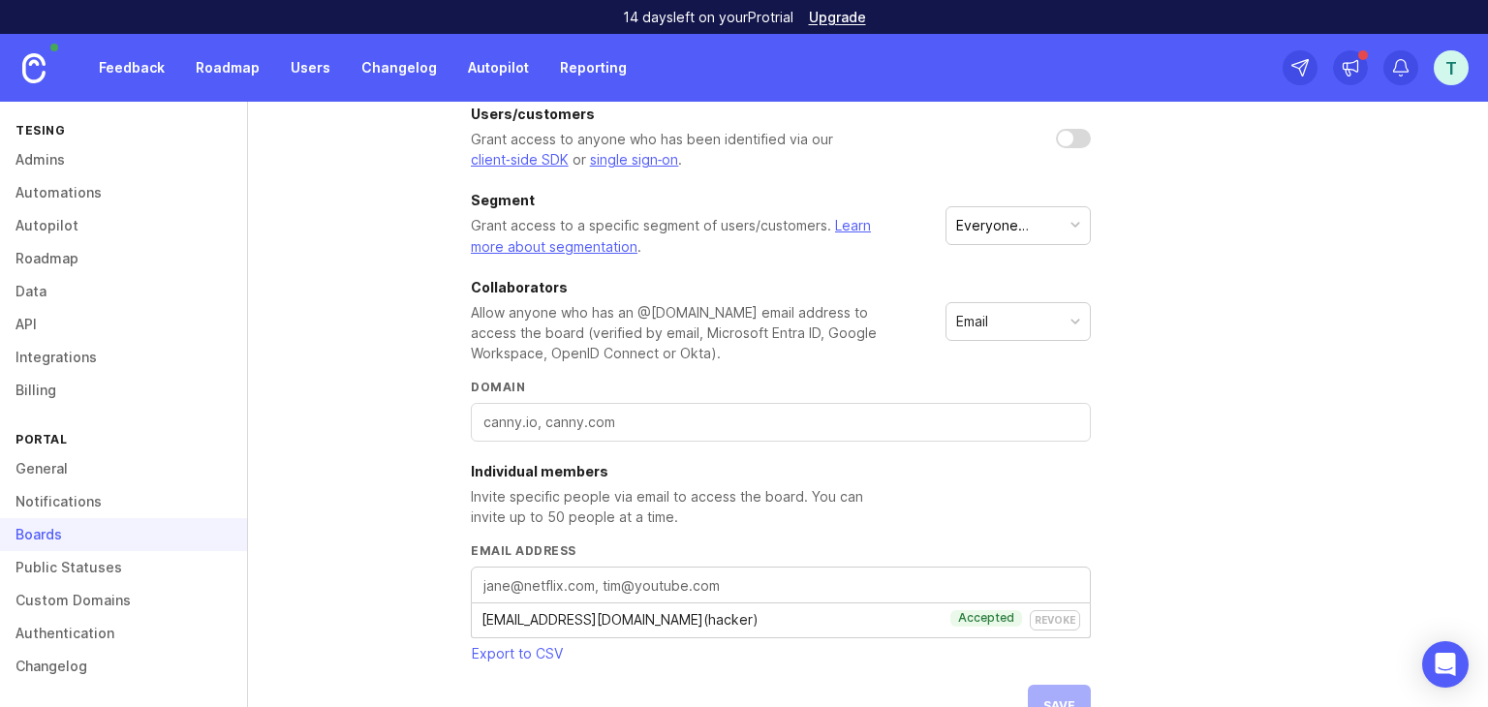
scroll to position [516, 0]
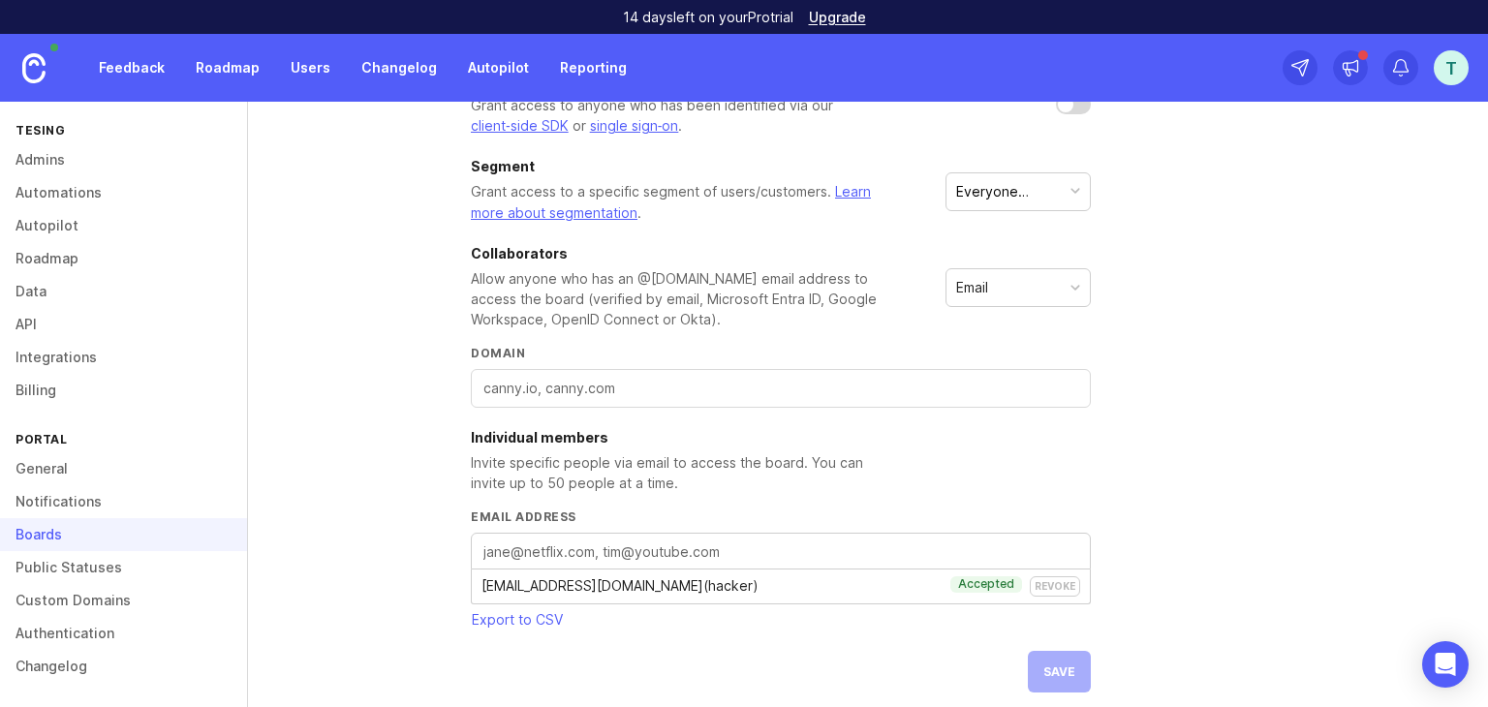
click at [93, 166] on link "Admins" at bounding box center [123, 159] width 247 height 33
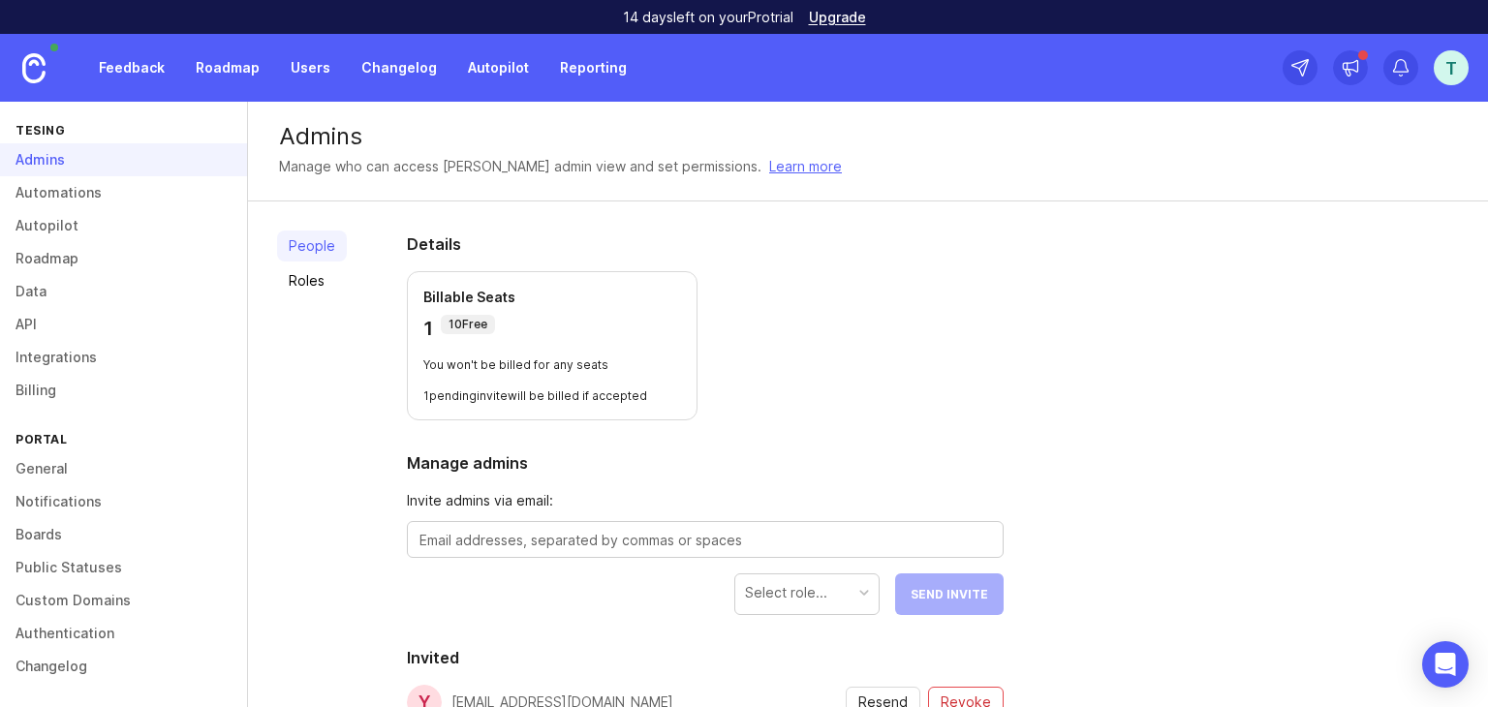
click at [526, 536] on textarea at bounding box center [704, 540] width 571 height 21
paste textarea "fiwayo5064@aiwanlab.com"
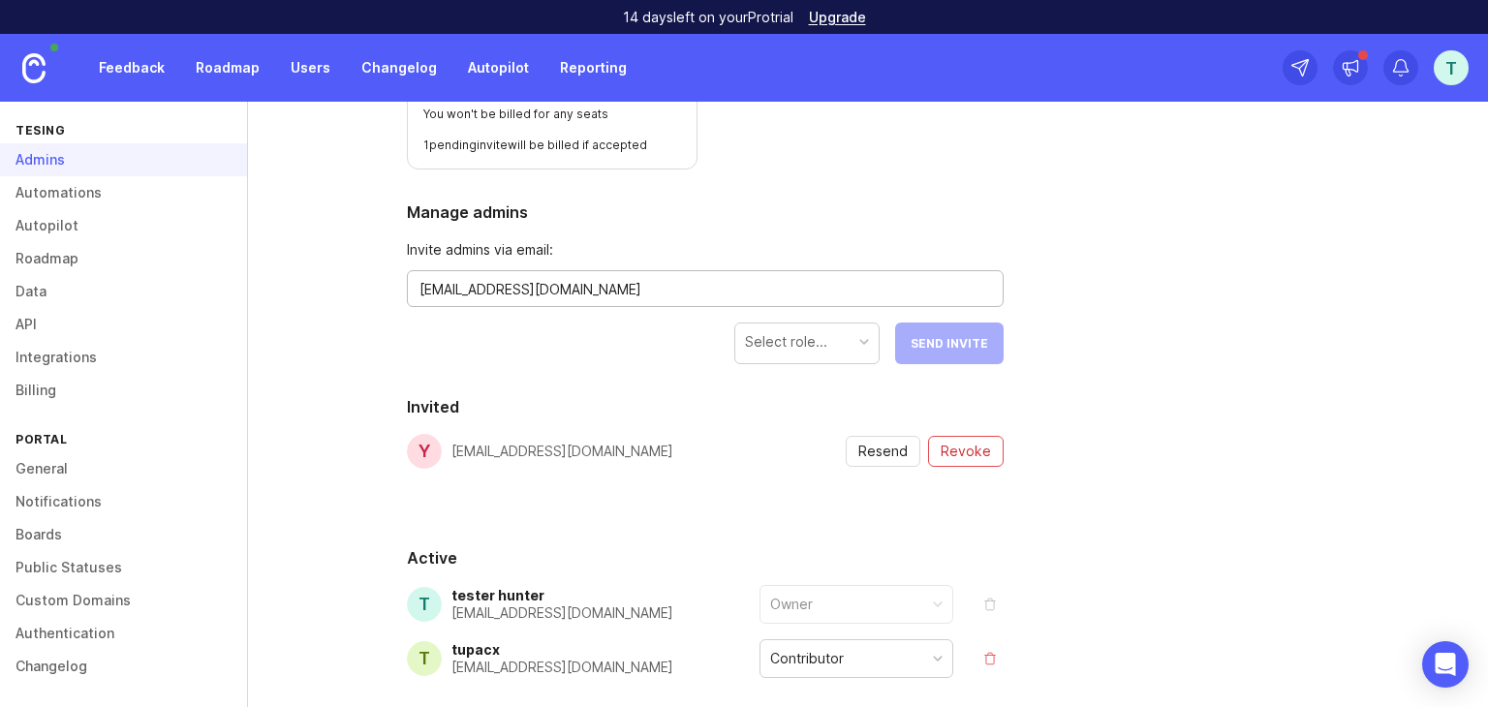
scroll to position [258, 0]
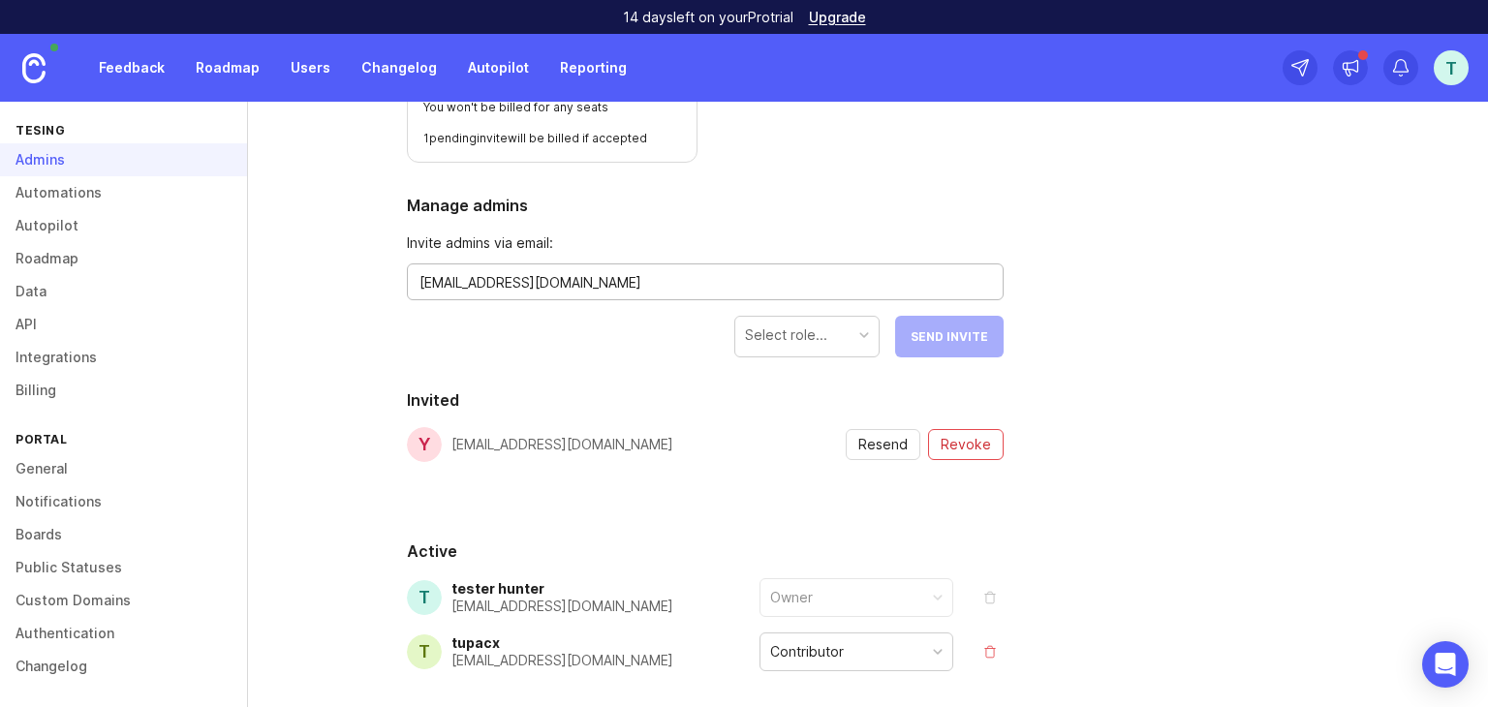
type textarea "fiwayo5064@aiwanlab.com"
click at [817, 328] on div "Select role..." at bounding box center [786, 334] width 82 height 21
click at [941, 333] on span "Send Invite" at bounding box center [948, 336] width 77 height 15
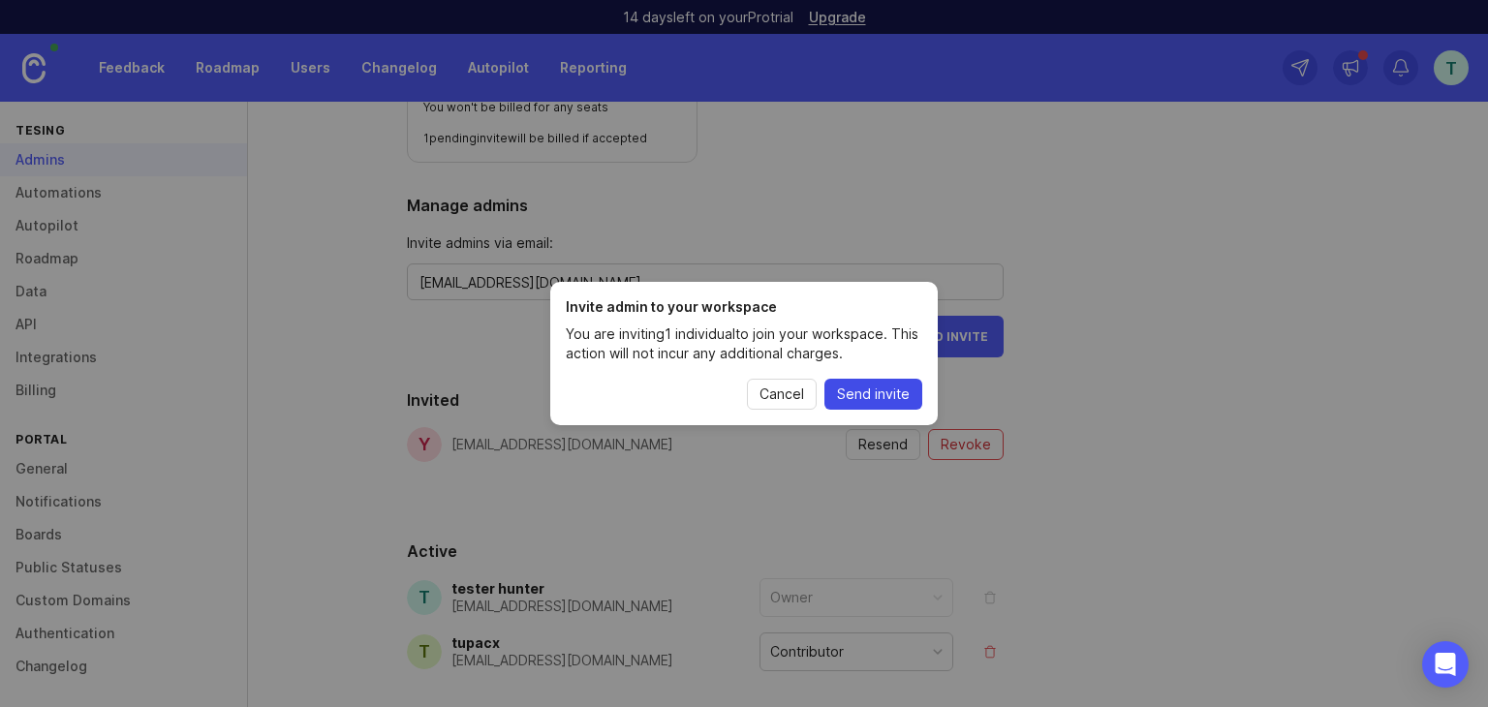
click at [901, 385] on span "Send invite" at bounding box center [873, 394] width 73 height 19
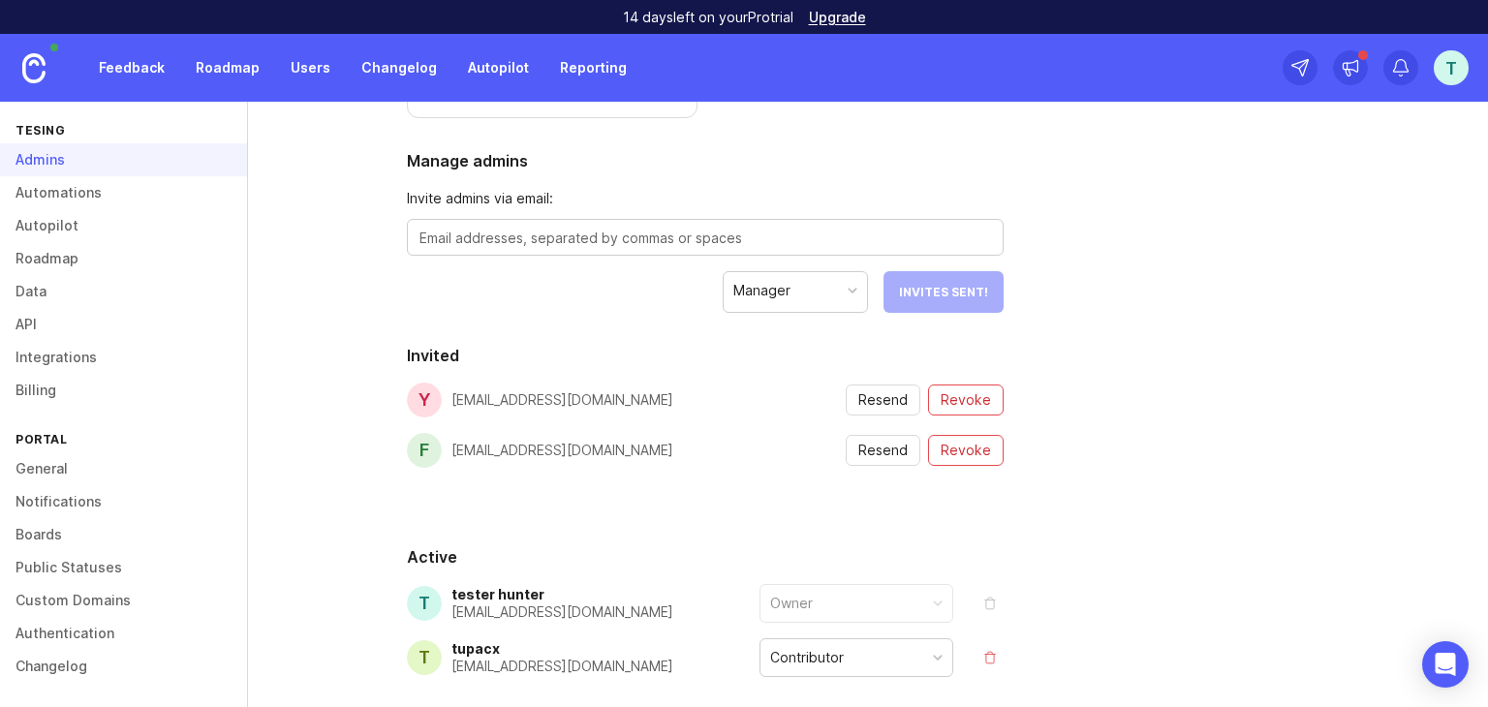
scroll to position [395, 0]
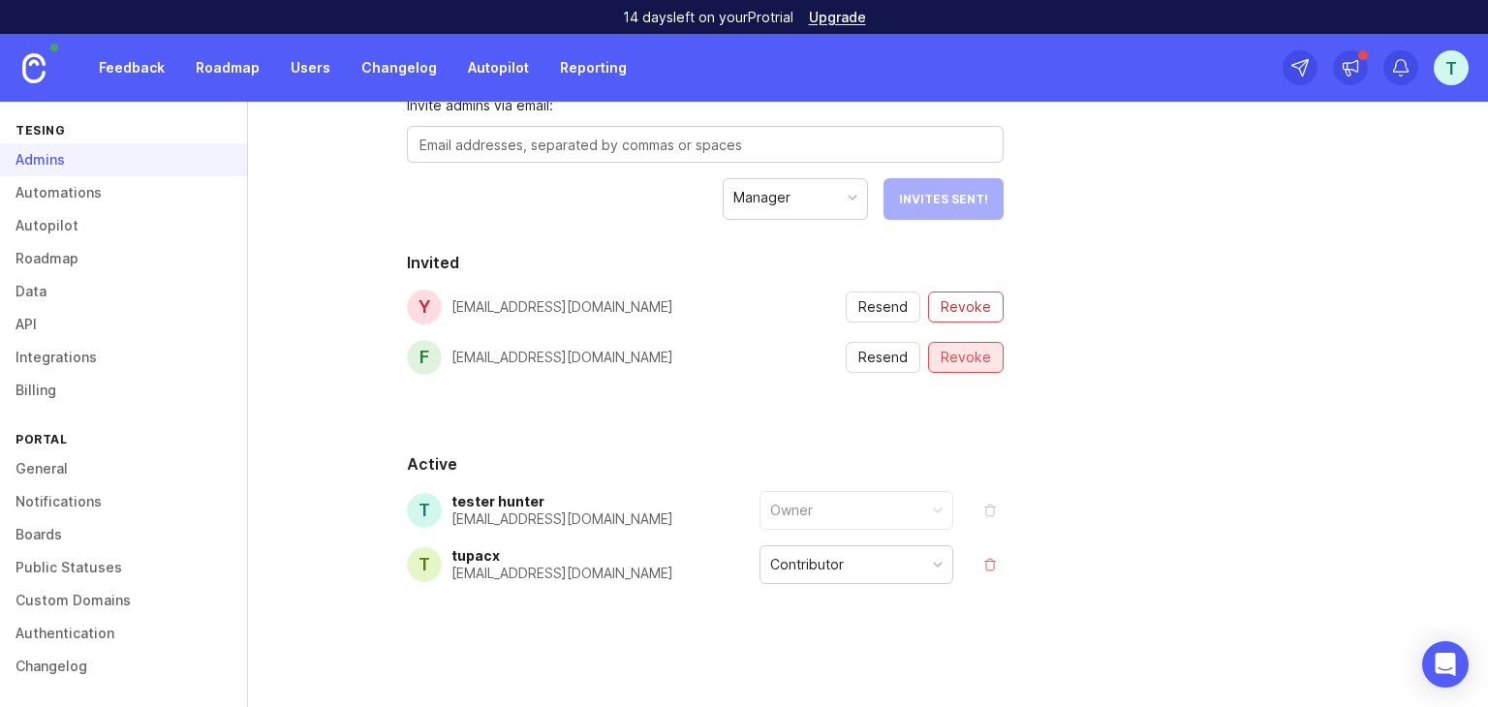
click at [971, 365] on span "Revoke" at bounding box center [966, 357] width 50 height 19
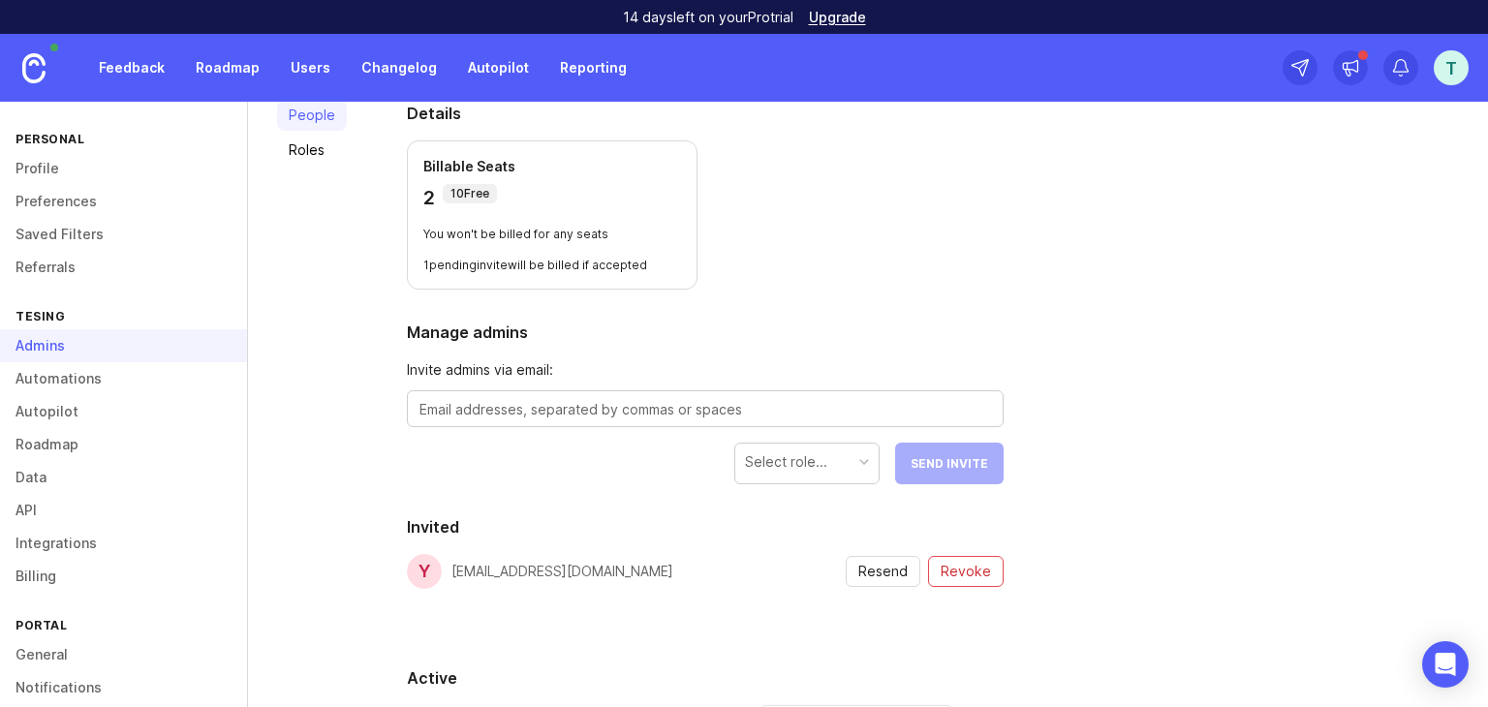
scroll to position [387, 0]
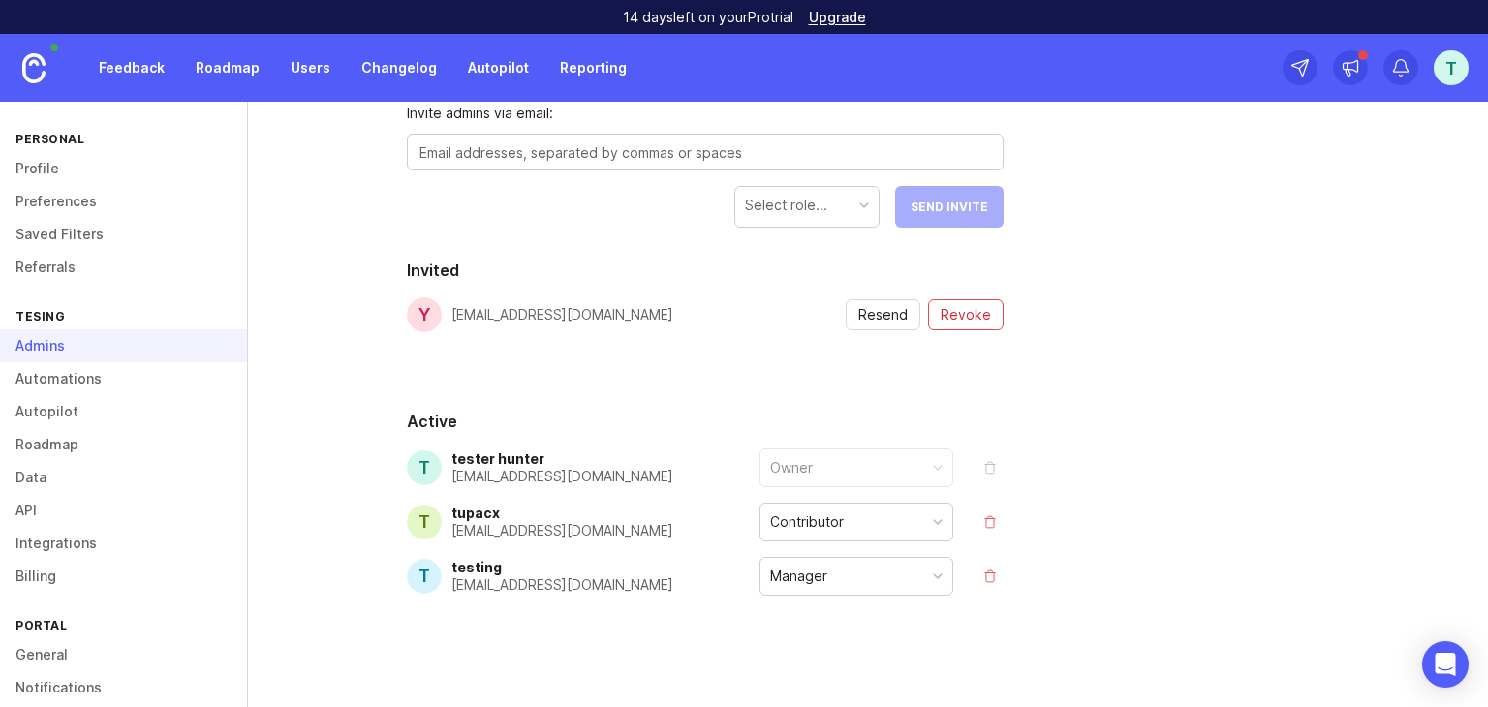
click at [984, 563] on button "remove" at bounding box center [989, 576] width 27 height 27
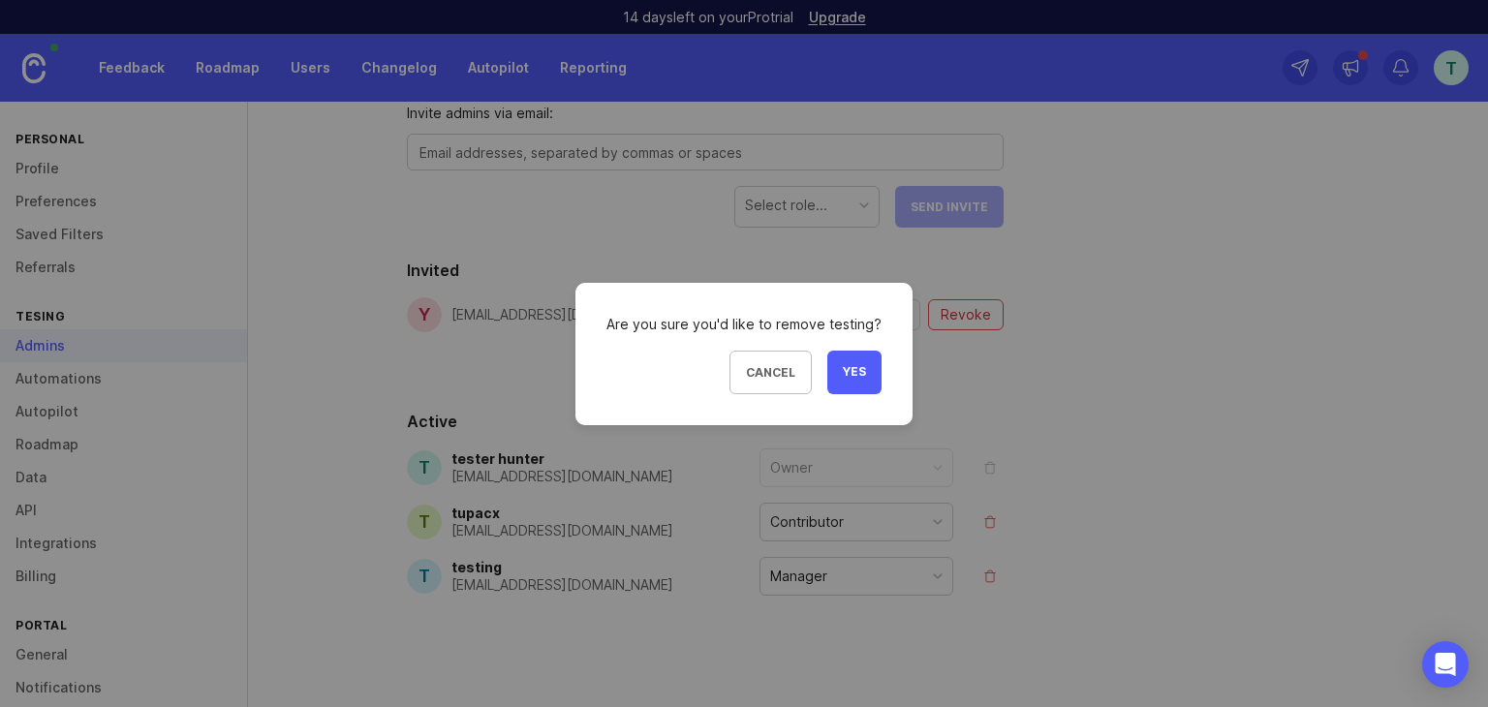
click at [853, 381] on button "Yes" at bounding box center [854, 373] width 54 height 44
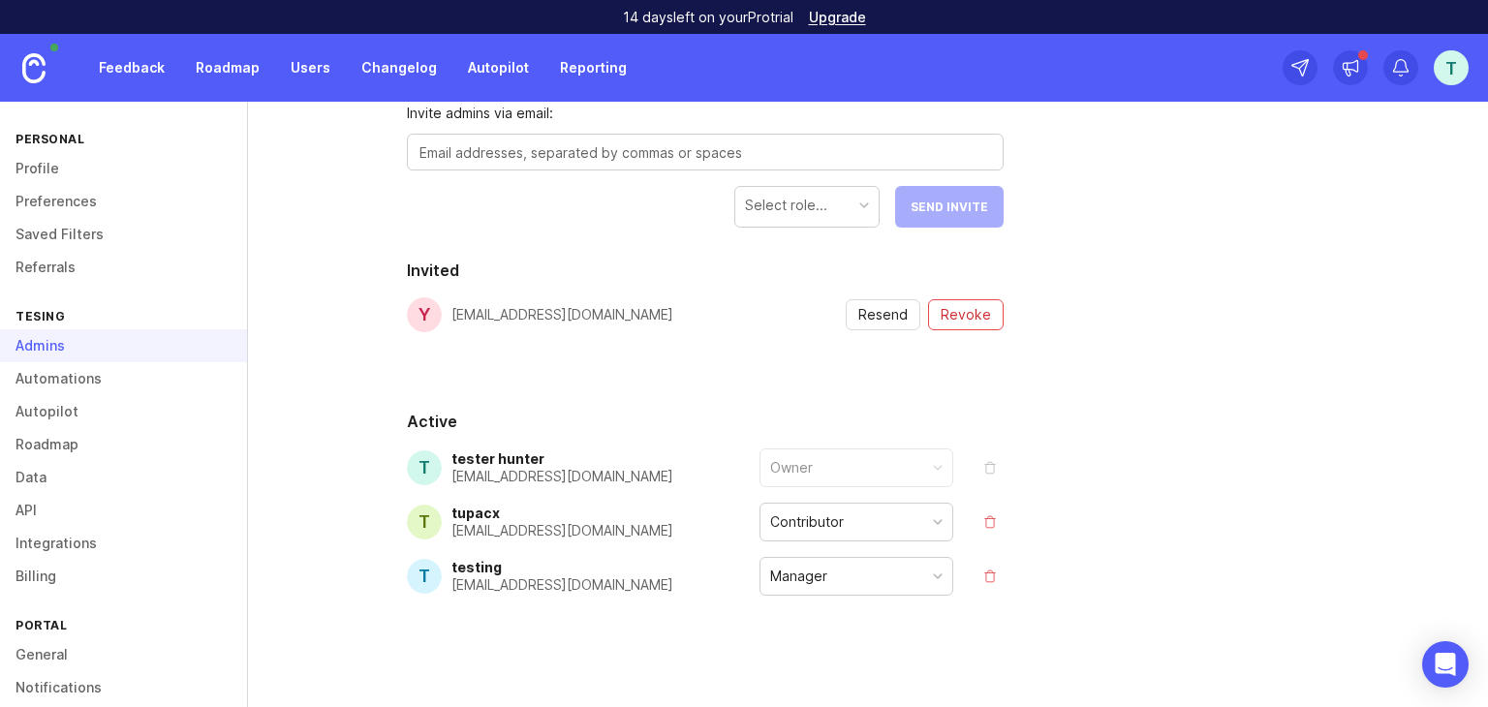
scroll to position [345, 0]
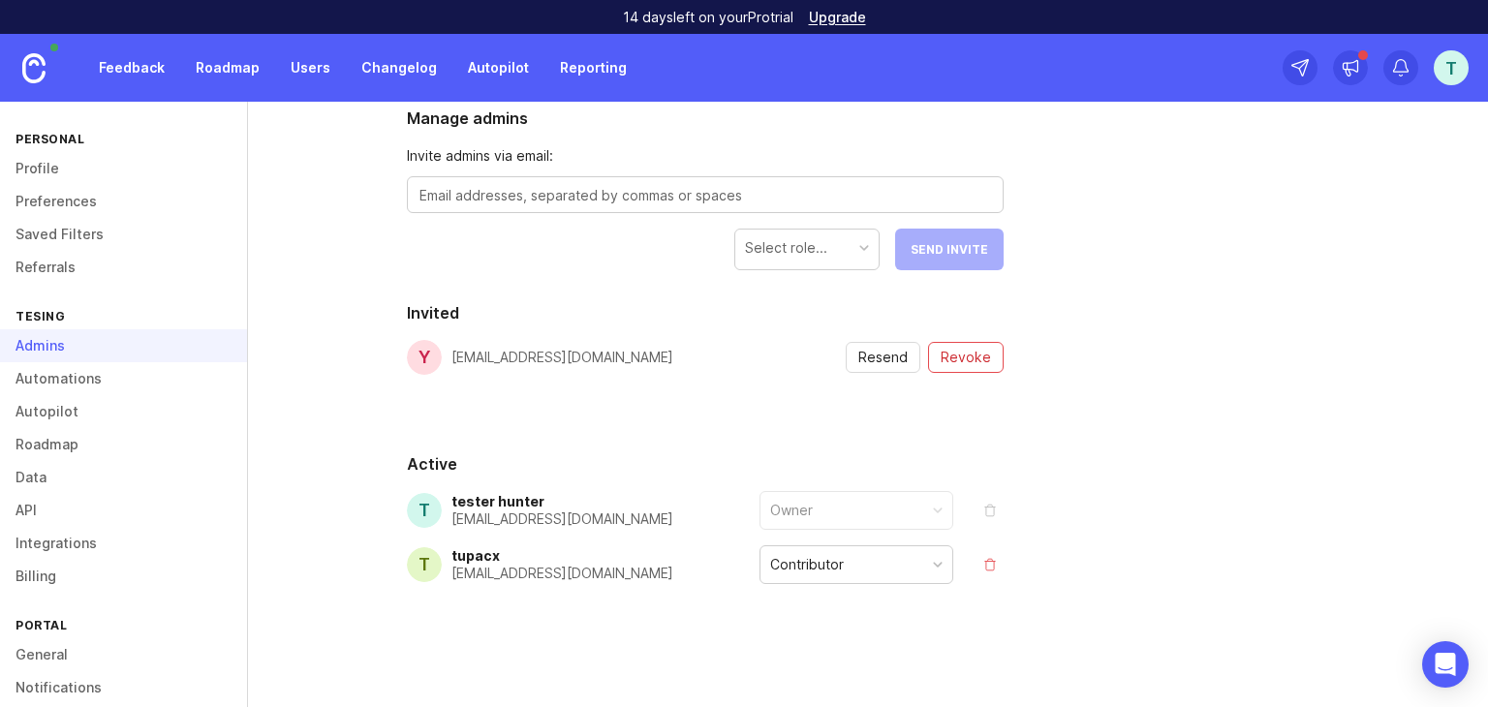
click at [755, 217] on form "Invite admins via email: Select role... Send Invite" at bounding box center [705, 207] width 597 height 125
click at [732, 197] on textarea at bounding box center [704, 195] width 571 height 21
paste textarea "fiwayo5064@aiwanlab.com"
type textarea "fiwayo5064@aiwanlab.com"
click at [761, 245] on div "Select role..." at bounding box center [786, 247] width 82 height 21
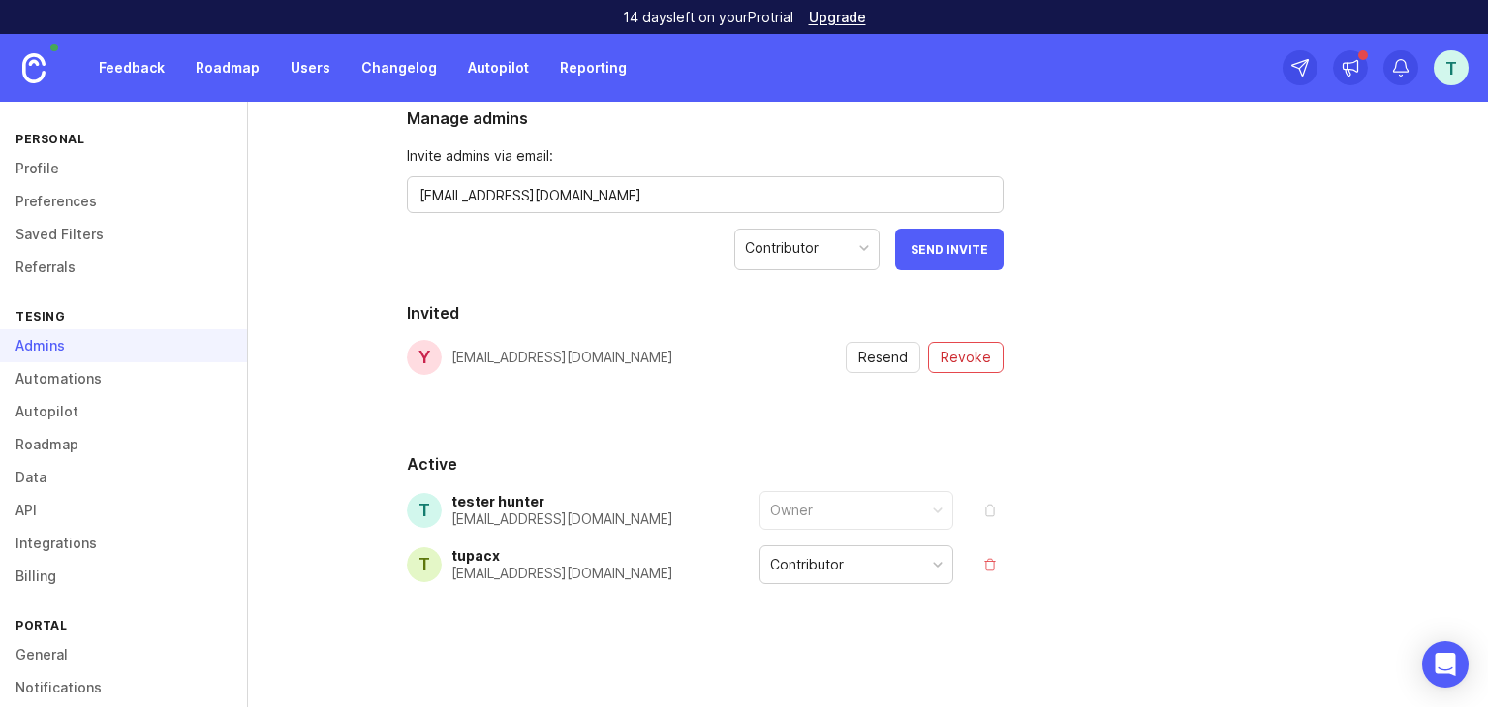
click at [918, 248] on span "Send Invite" at bounding box center [948, 249] width 77 height 15
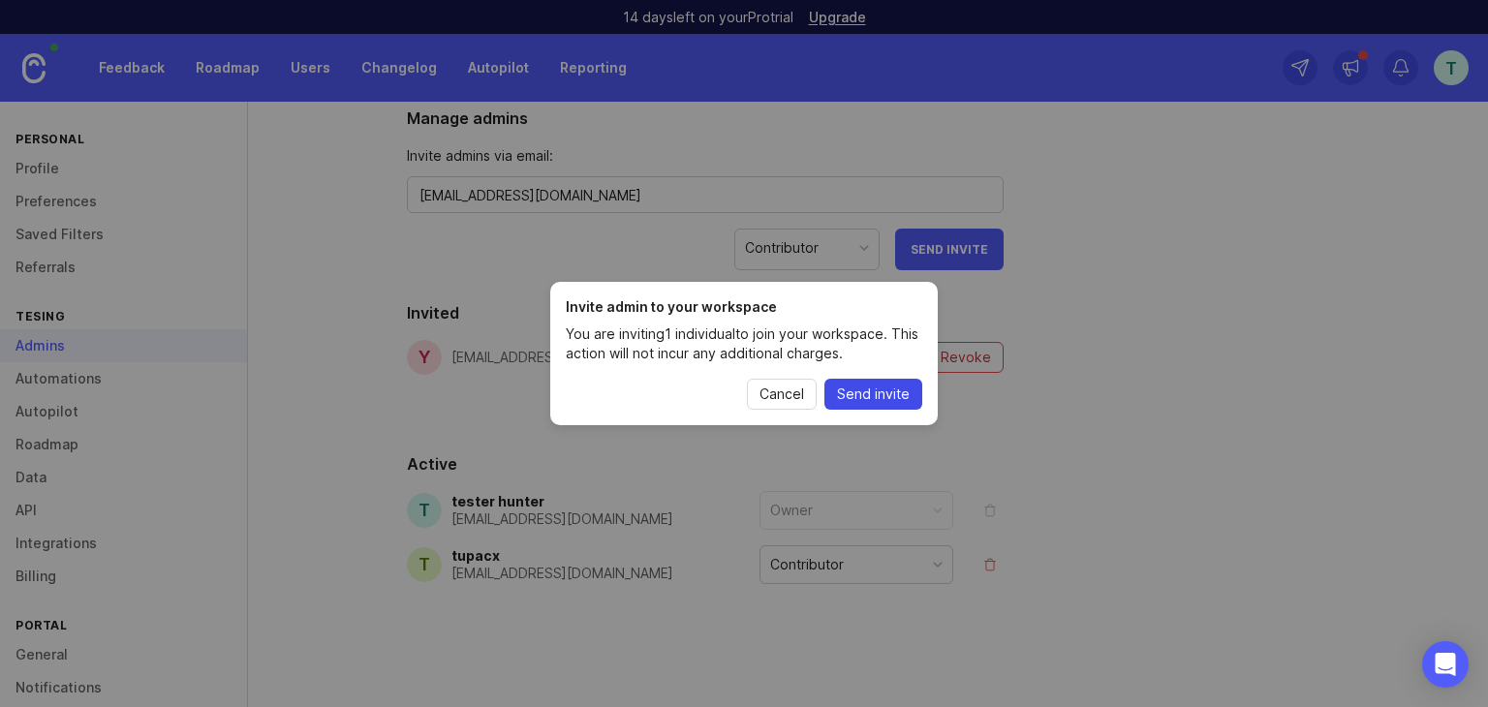
click at [875, 381] on button "Send invite" at bounding box center [873, 394] width 98 height 31
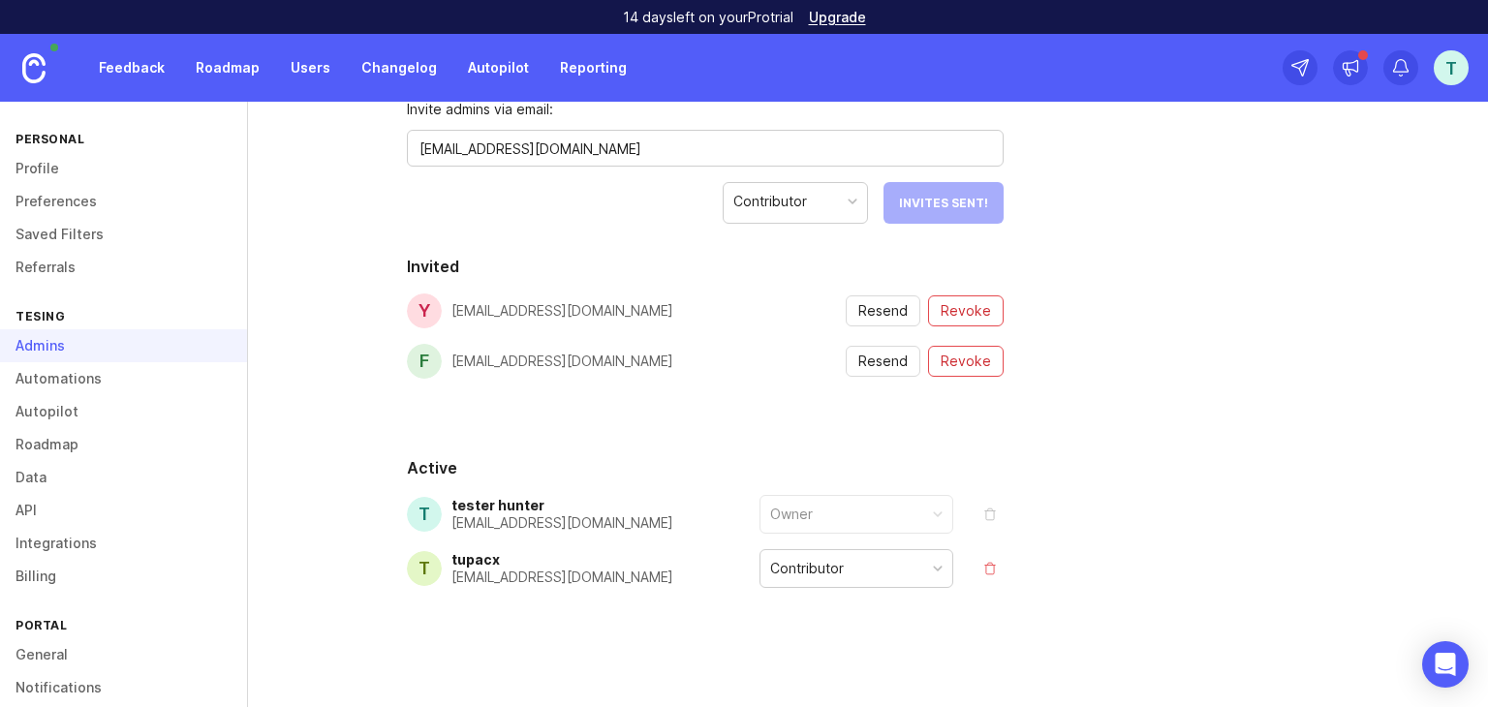
scroll to position [395, 0]
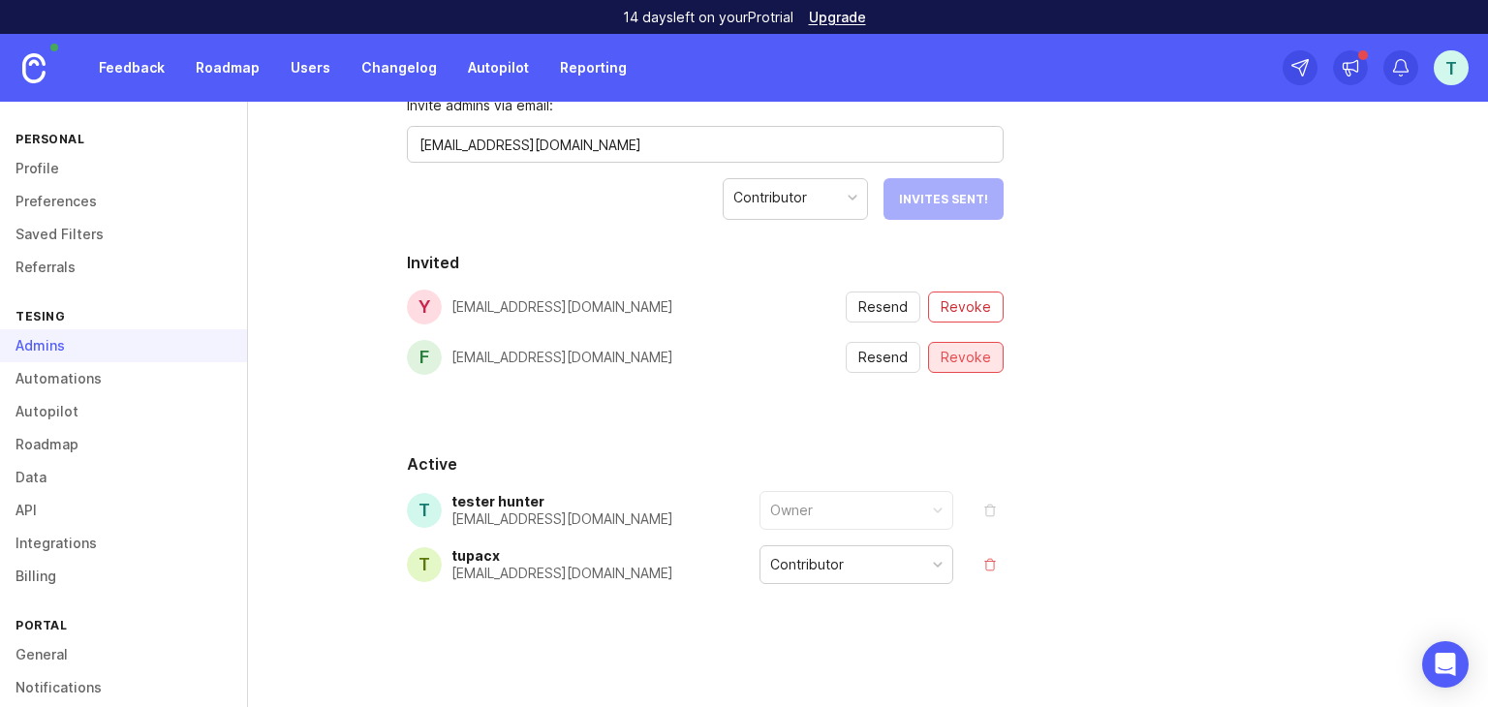
click at [988, 345] on button "Revoke" at bounding box center [966, 357] width 76 height 31
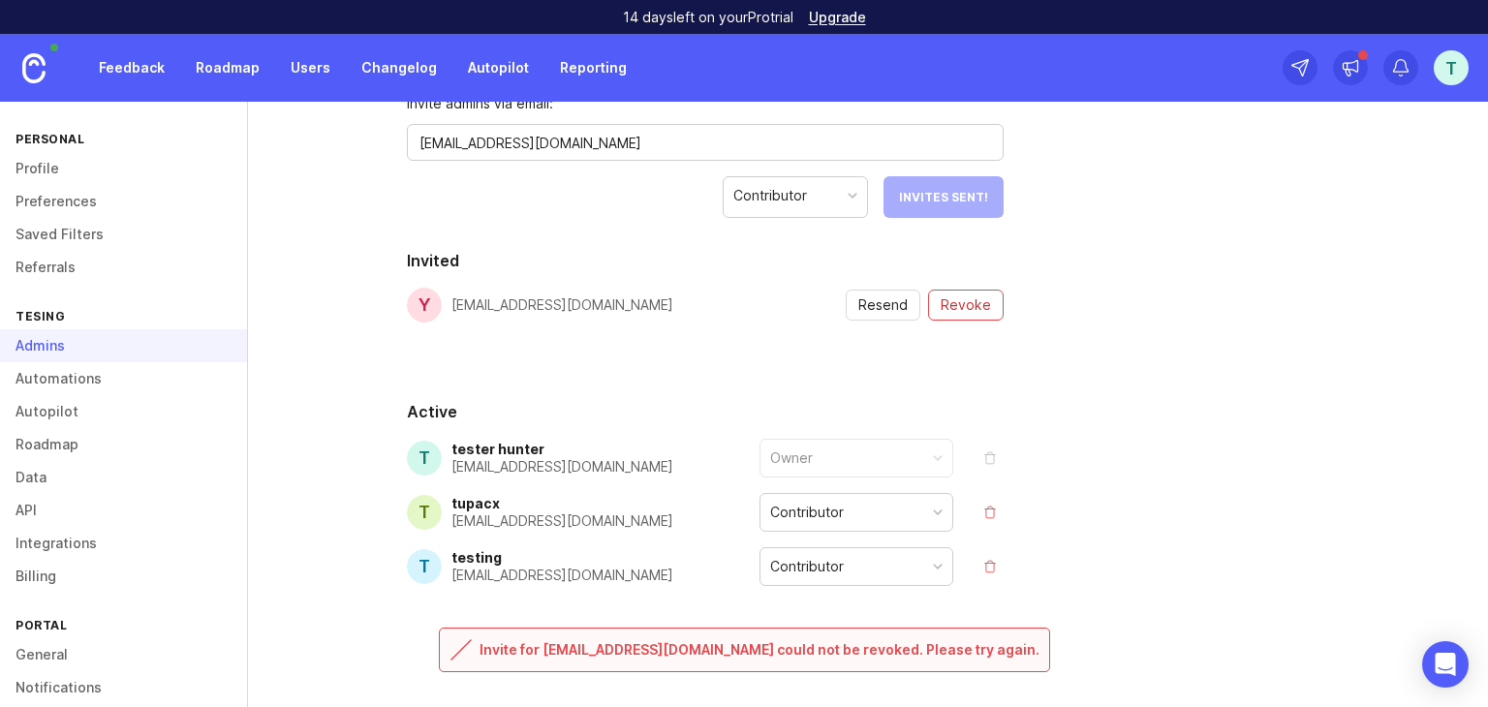
scroll to position [399, 0]
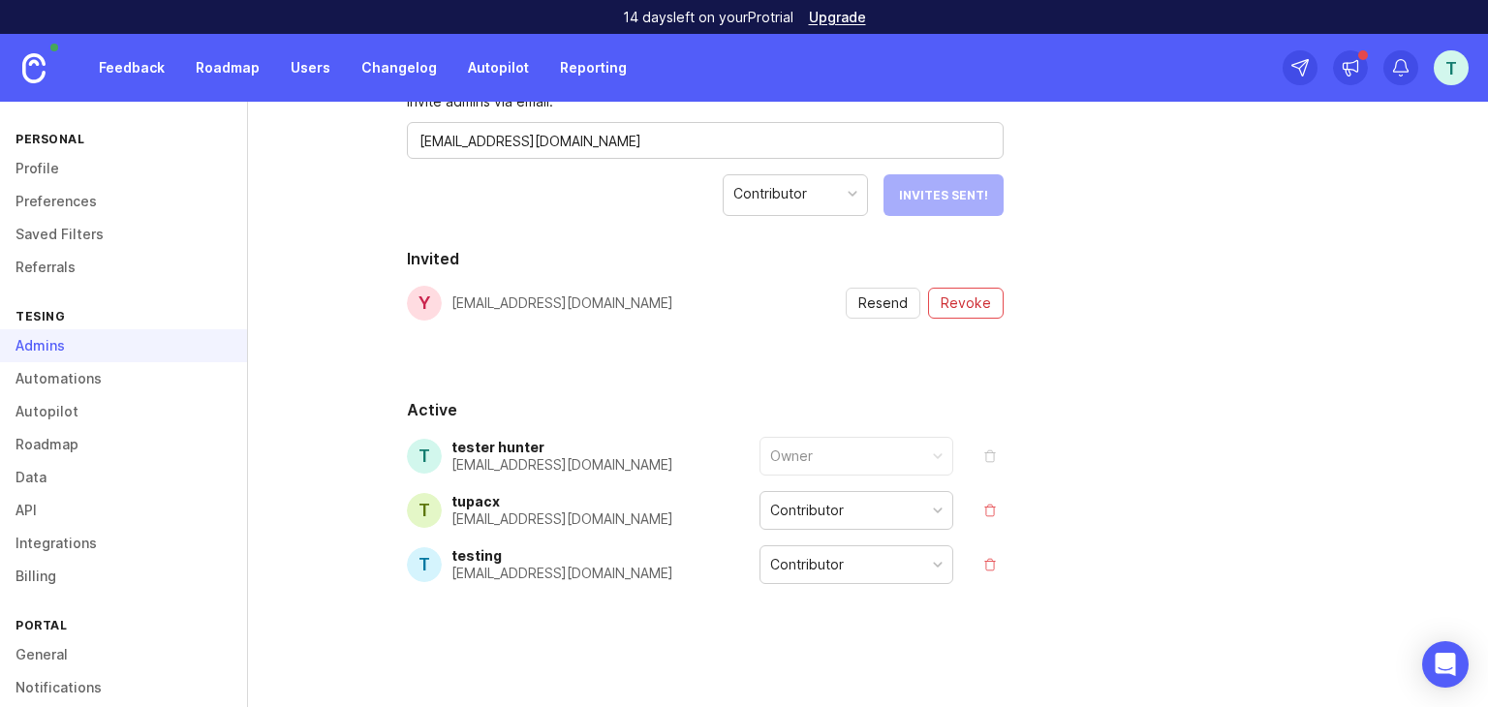
click at [988, 562] on button "remove" at bounding box center [989, 564] width 27 height 27
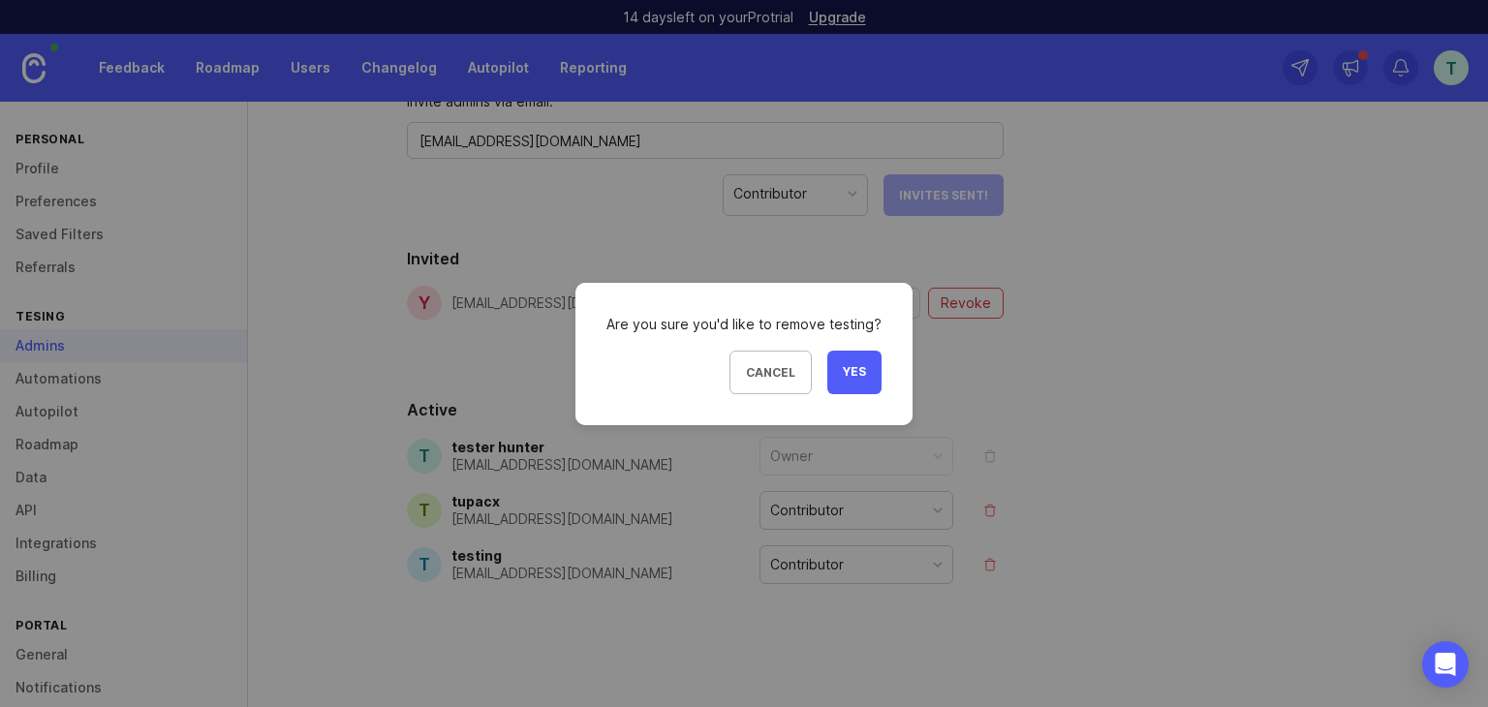
click at [864, 383] on button "Yes" at bounding box center [854, 373] width 54 height 44
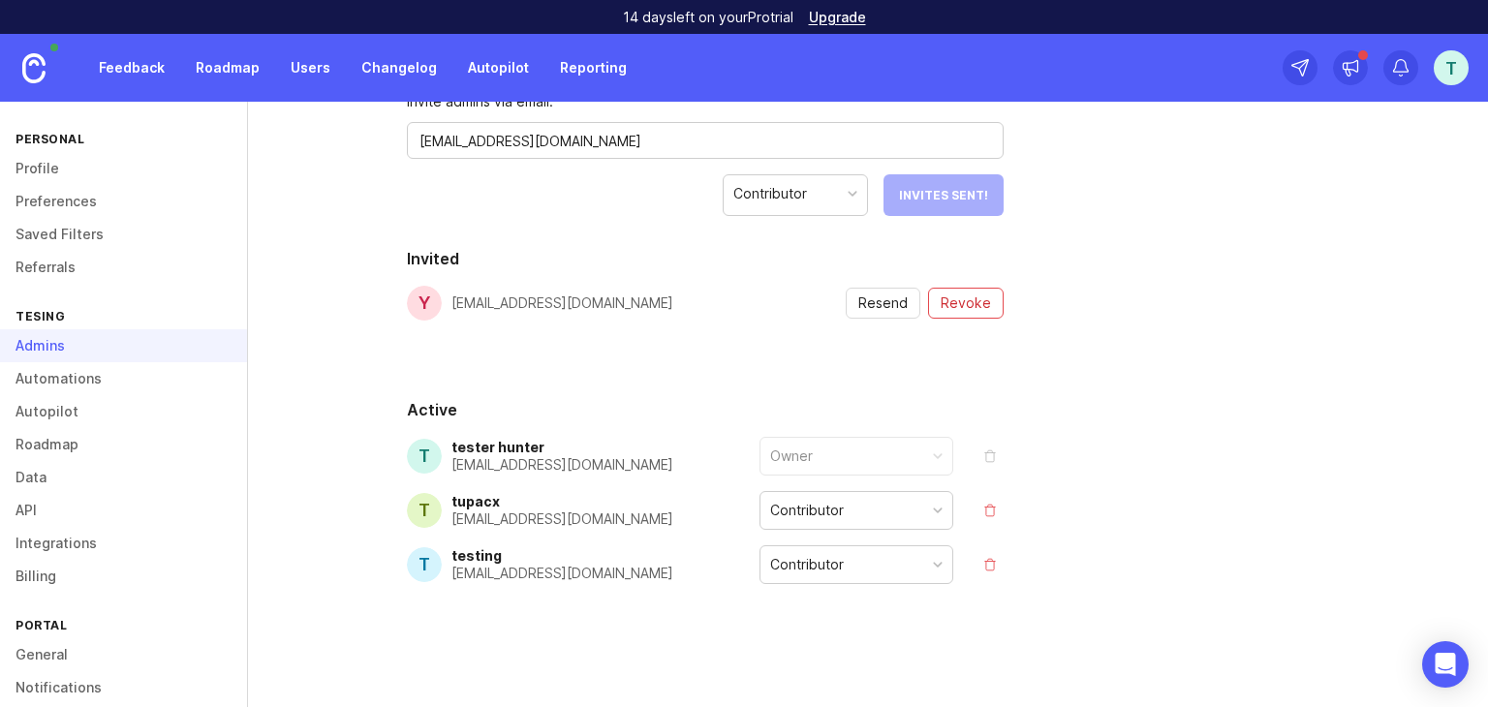
scroll to position [345, 0]
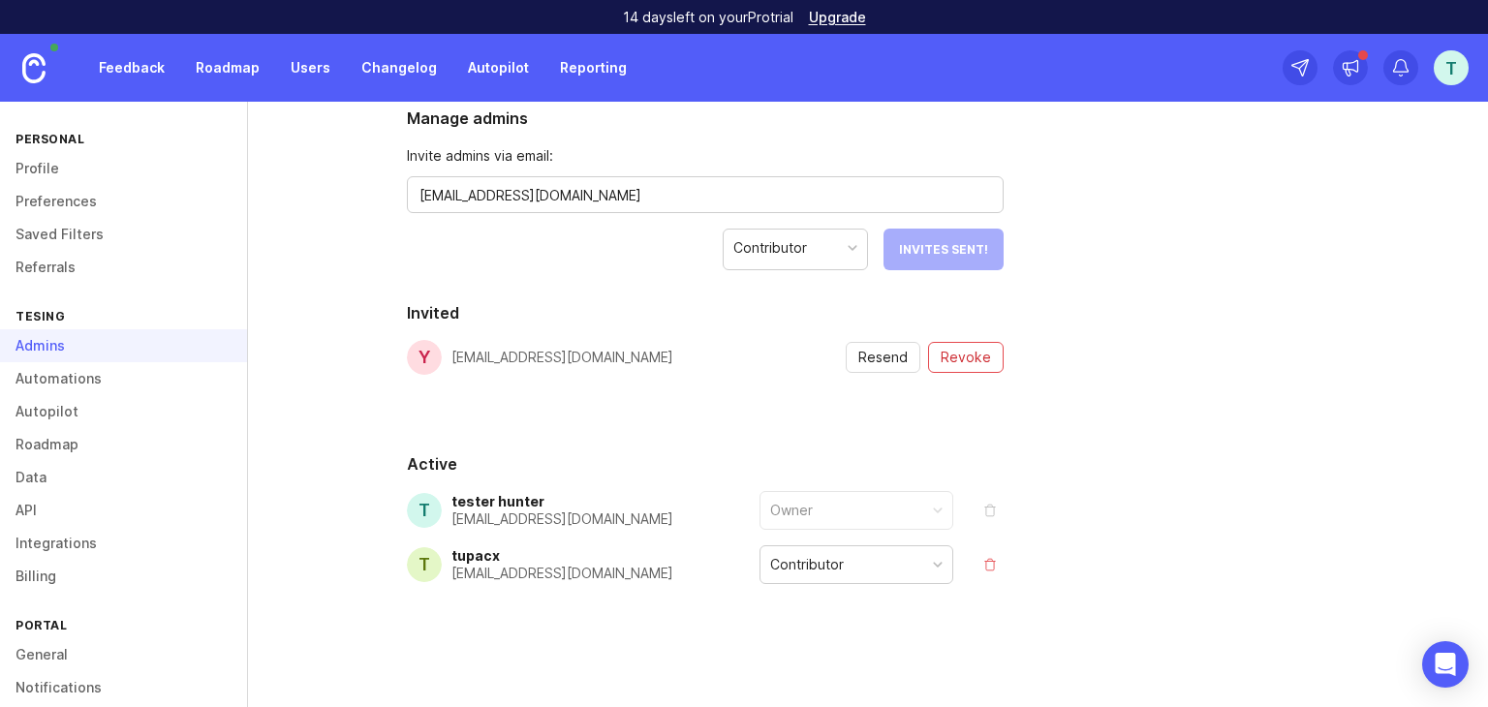
click at [662, 195] on textarea "fiwayo5064@aiwanlab.com" at bounding box center [704, 195] width 571 height 21
paste textarea "https://email.canny.io/c/eJxUzk2K4zAQxfHTlHcOUqkk2wstBowhm7nCUClLE0EkhVhOyO2b9A…"
type textarea "https://email.canny.io/c/eJxUzk2K4zAQxfHTlHcOUqkk2wstBowhm7nCUClLE0EkhVhOyO2b9A…"
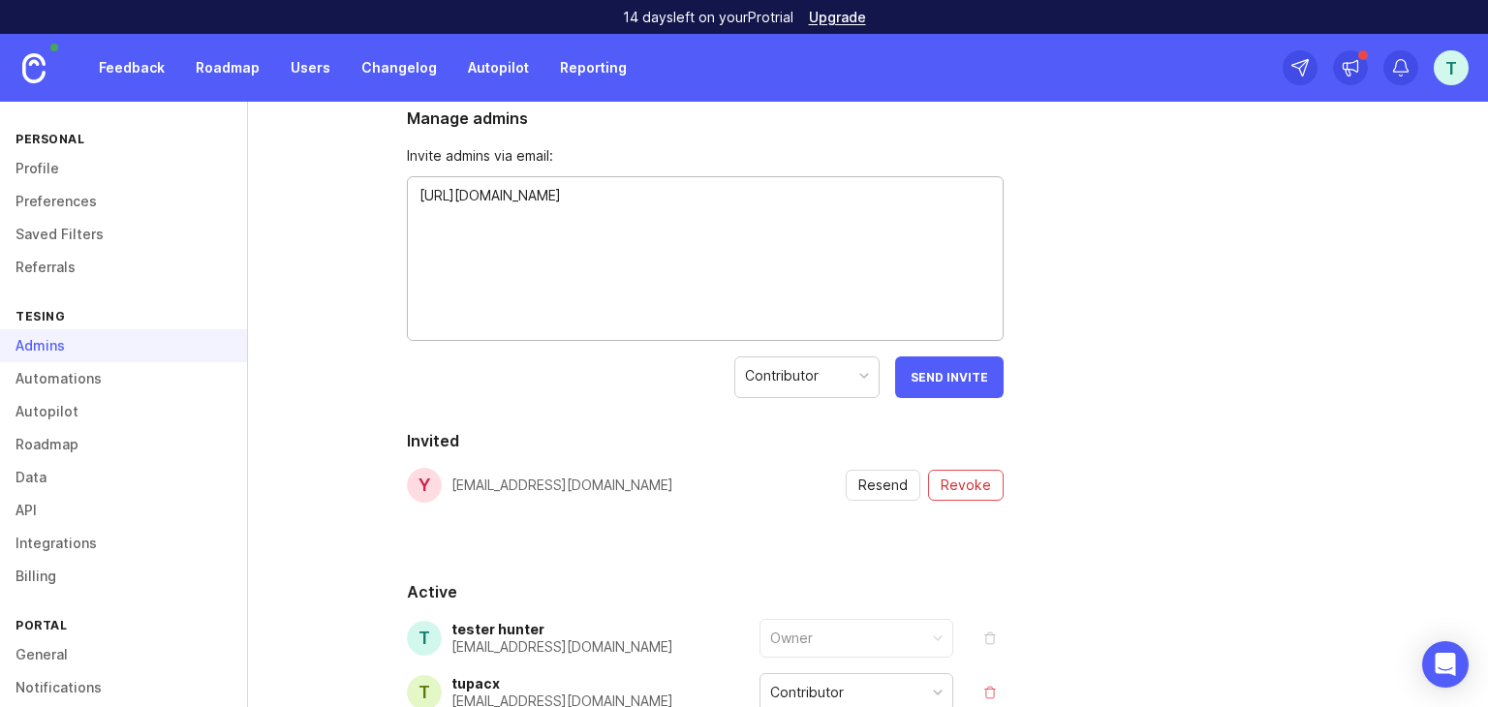
drag, startPoint x: 671, startPoint y: 294, endPoint x: 381, endPoint y: 180, distance: 312.2
click at [385, 179] on div "Details Billable Seats 1 10 Free You won't be billed for any seats 1 pending in…" at bounding box center [705, 346] width 659 height 979
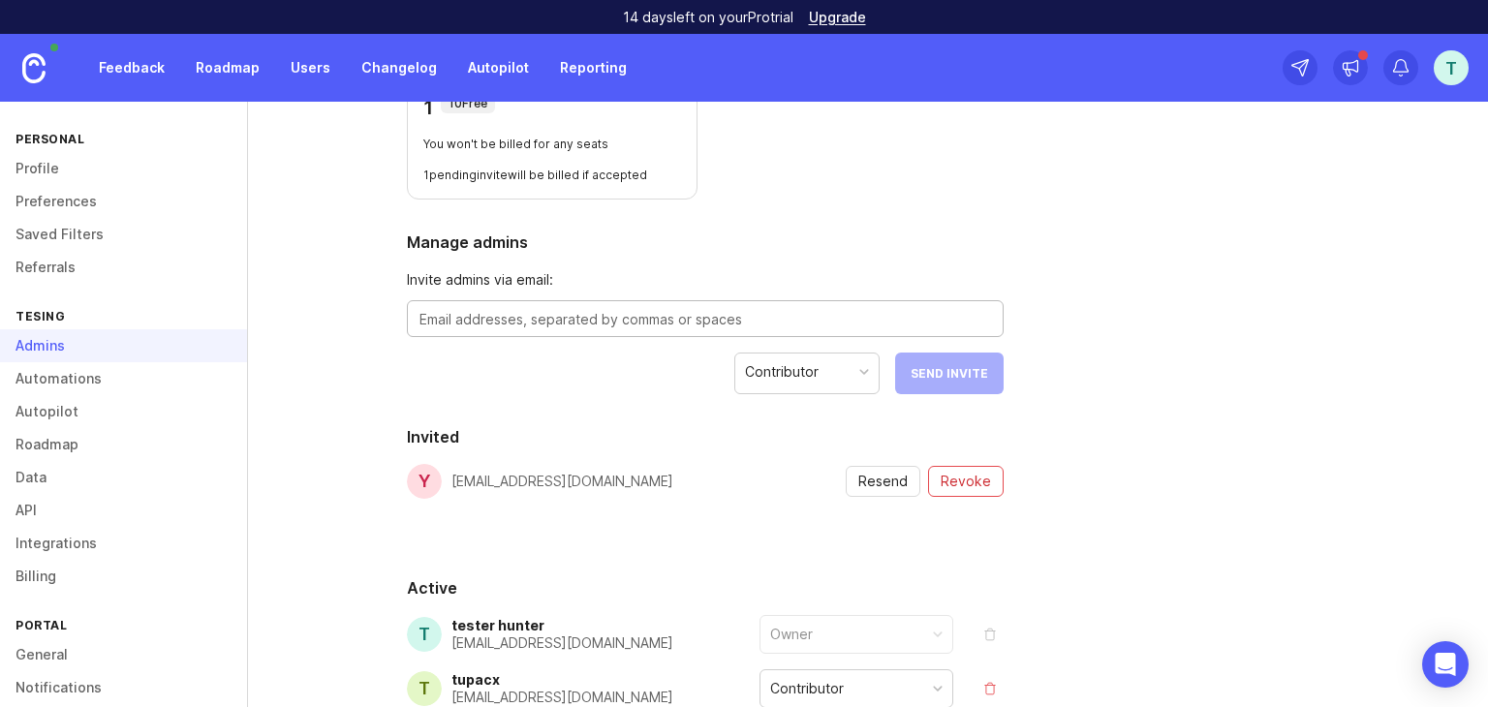
scroll to position [215, 0]
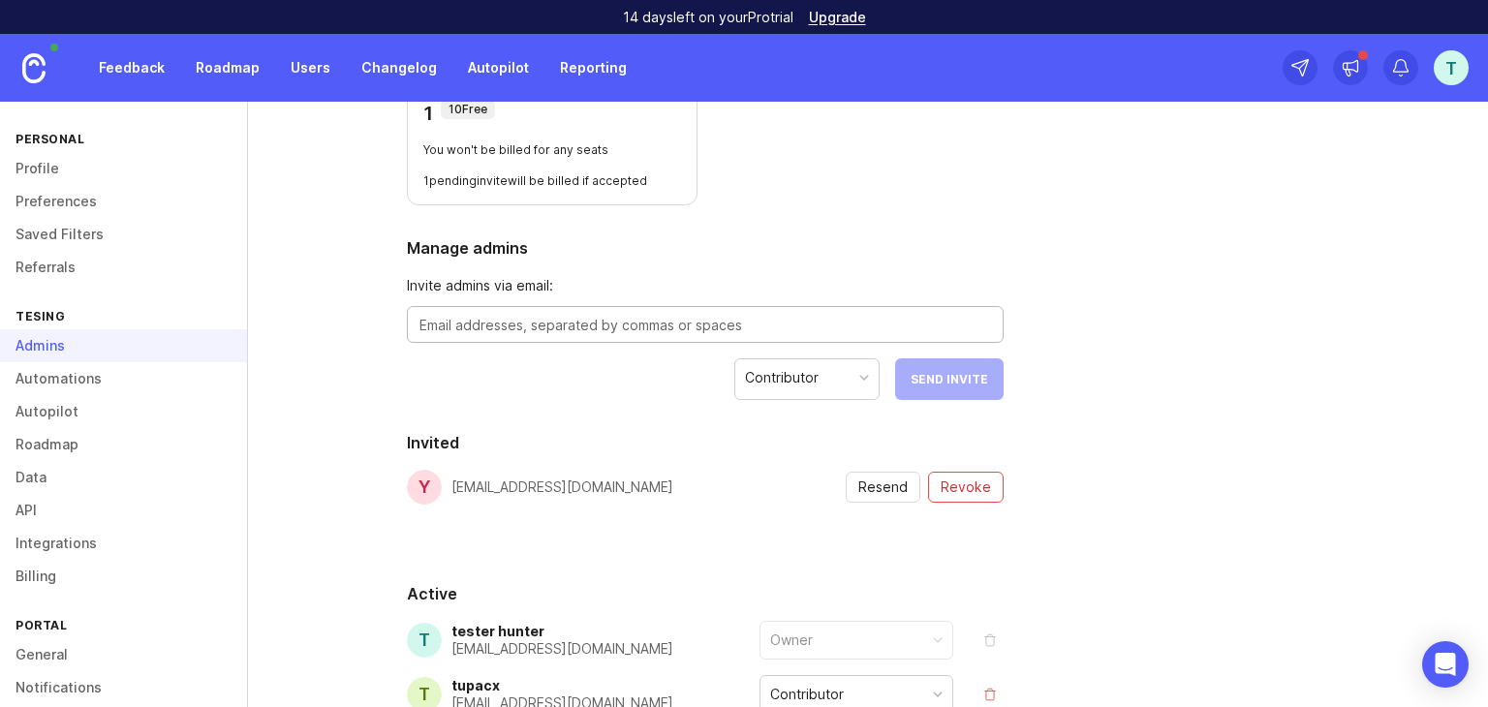
paste textarea "fiwayo5064@aiwanlab.com"
type textarea "fiwayo5064@aiwanlab.com"
click at [931, 380] on span "Send Invite" at bounding box center [948, 379] width 77 height 15
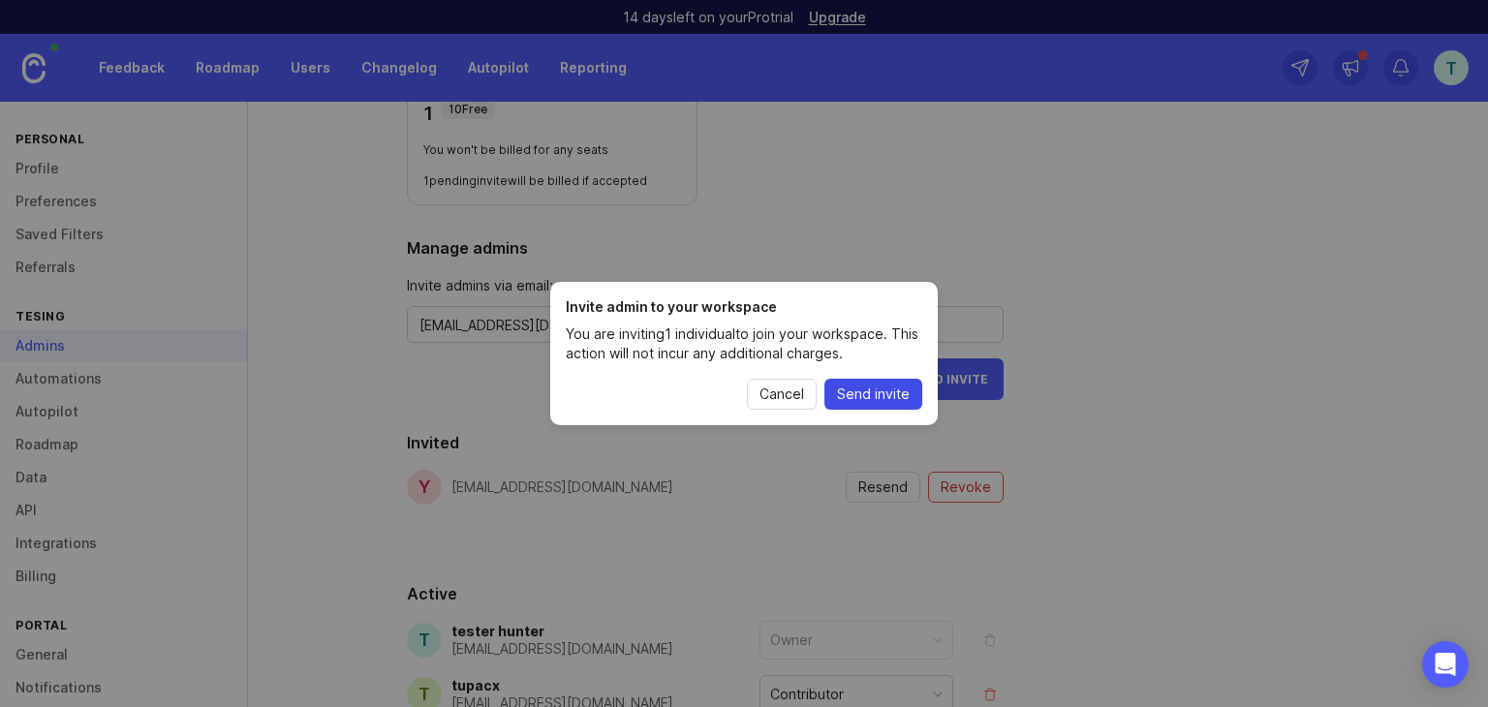
drag, startPoint x: 893, startPoint y: 396, endPoint x: 892, endPoint y: 408, distance: 11.7
click at [893, 394] on span "Send invite" at bounding box center [873, 394] width 73 height 19
